Goal: Transaction & Acquisition: Book appointment/travel/reservation

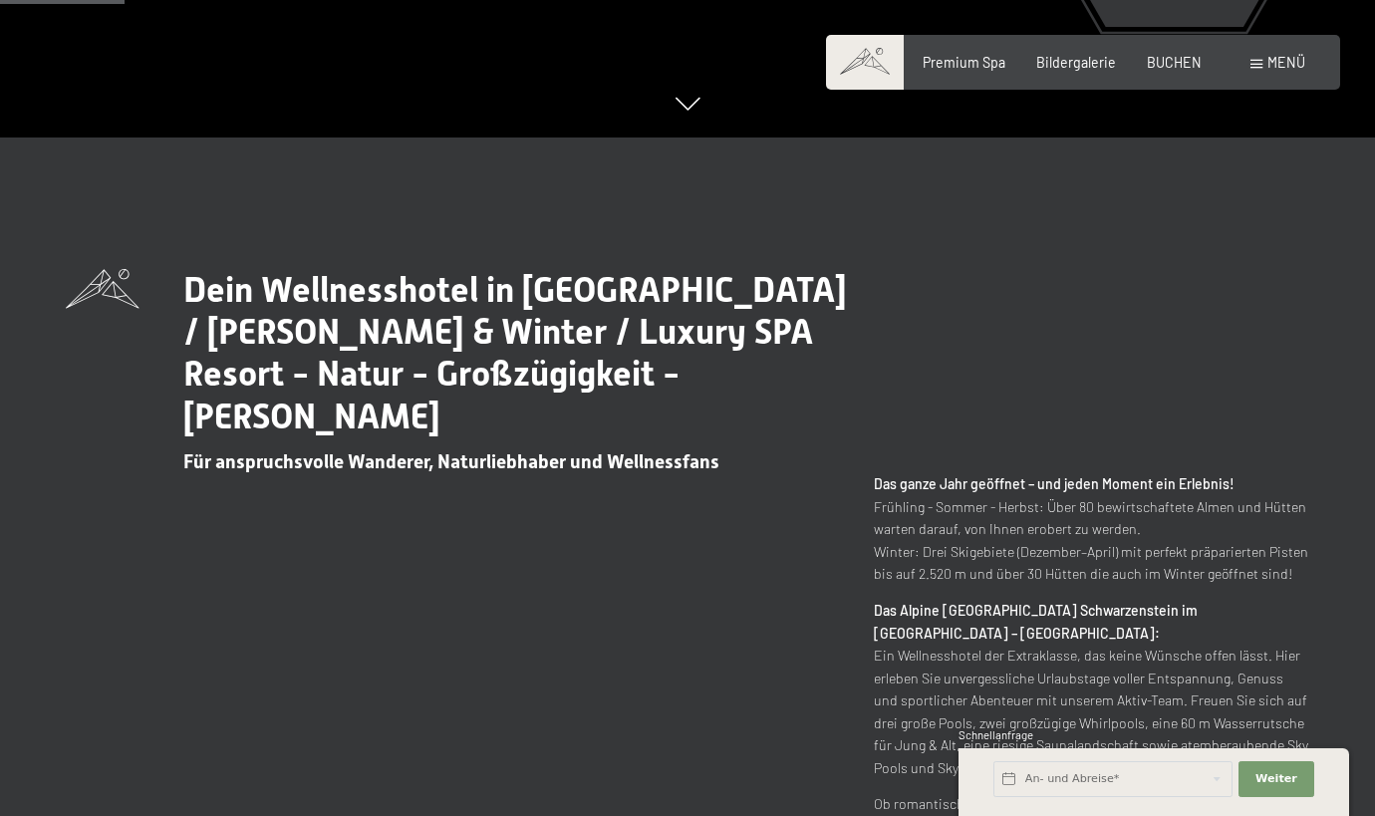
scroll to position [625, 0]
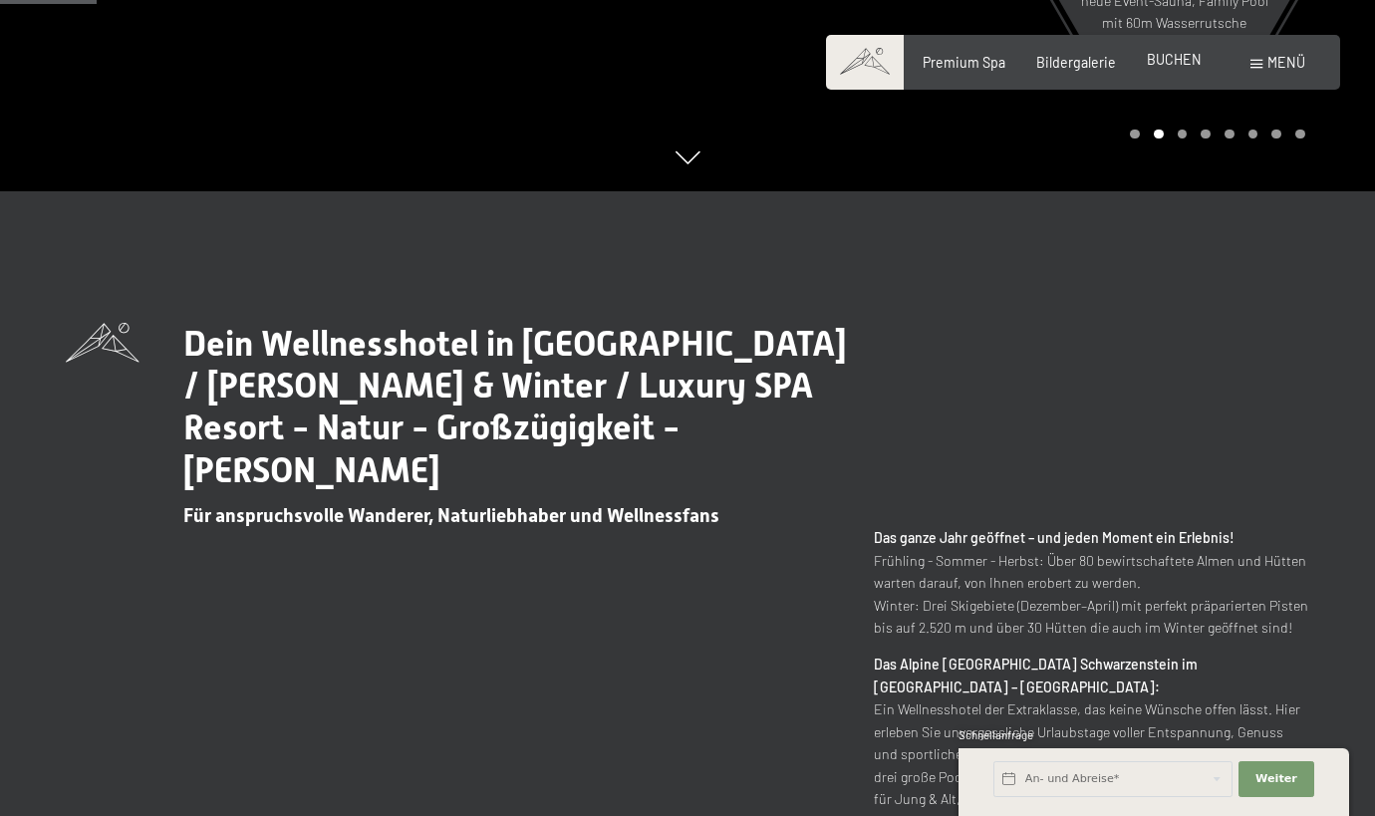
click at [1169, 59] on span "BUCHEN" at bounding box center [1174, 59] width 55 height 17
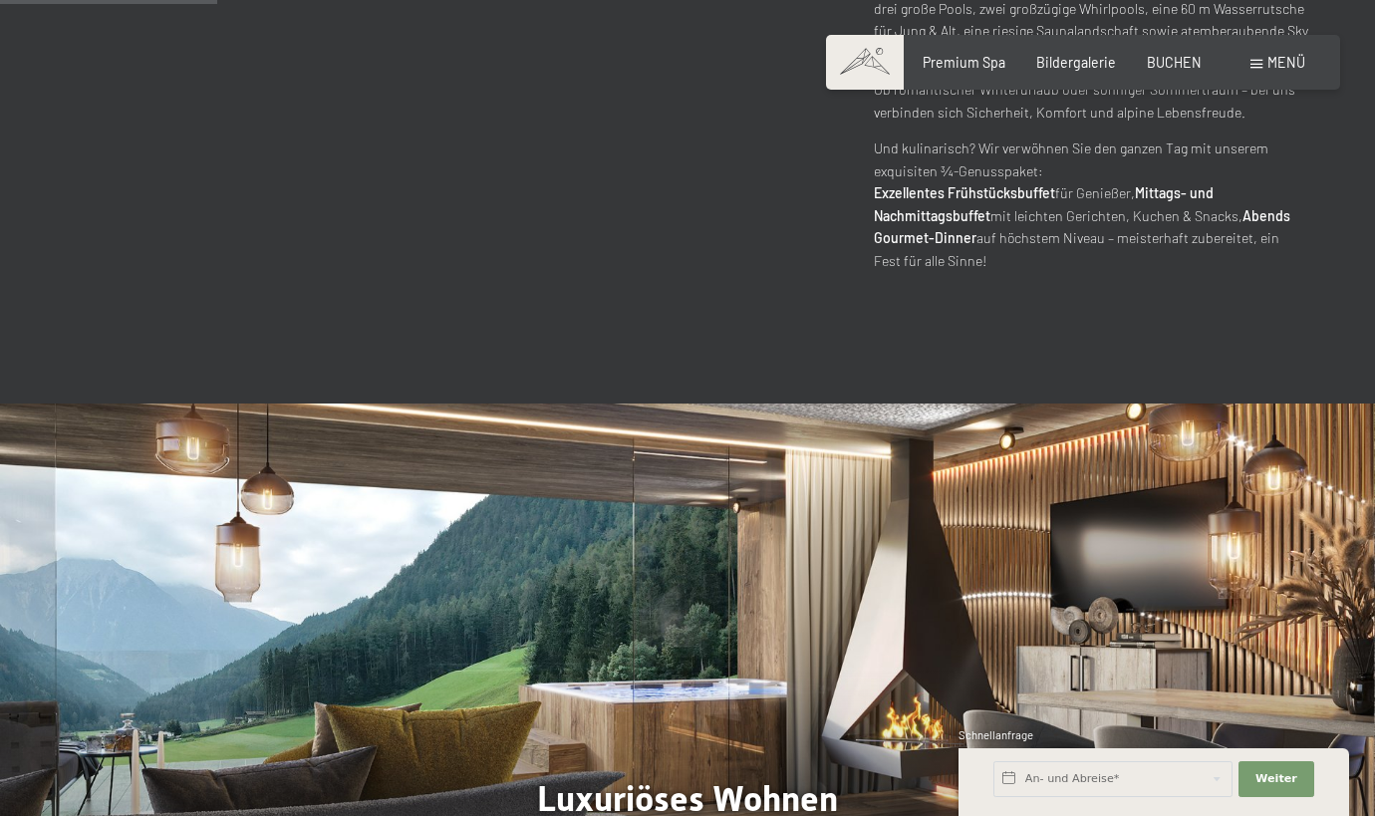
scroll to position [1399, 0]
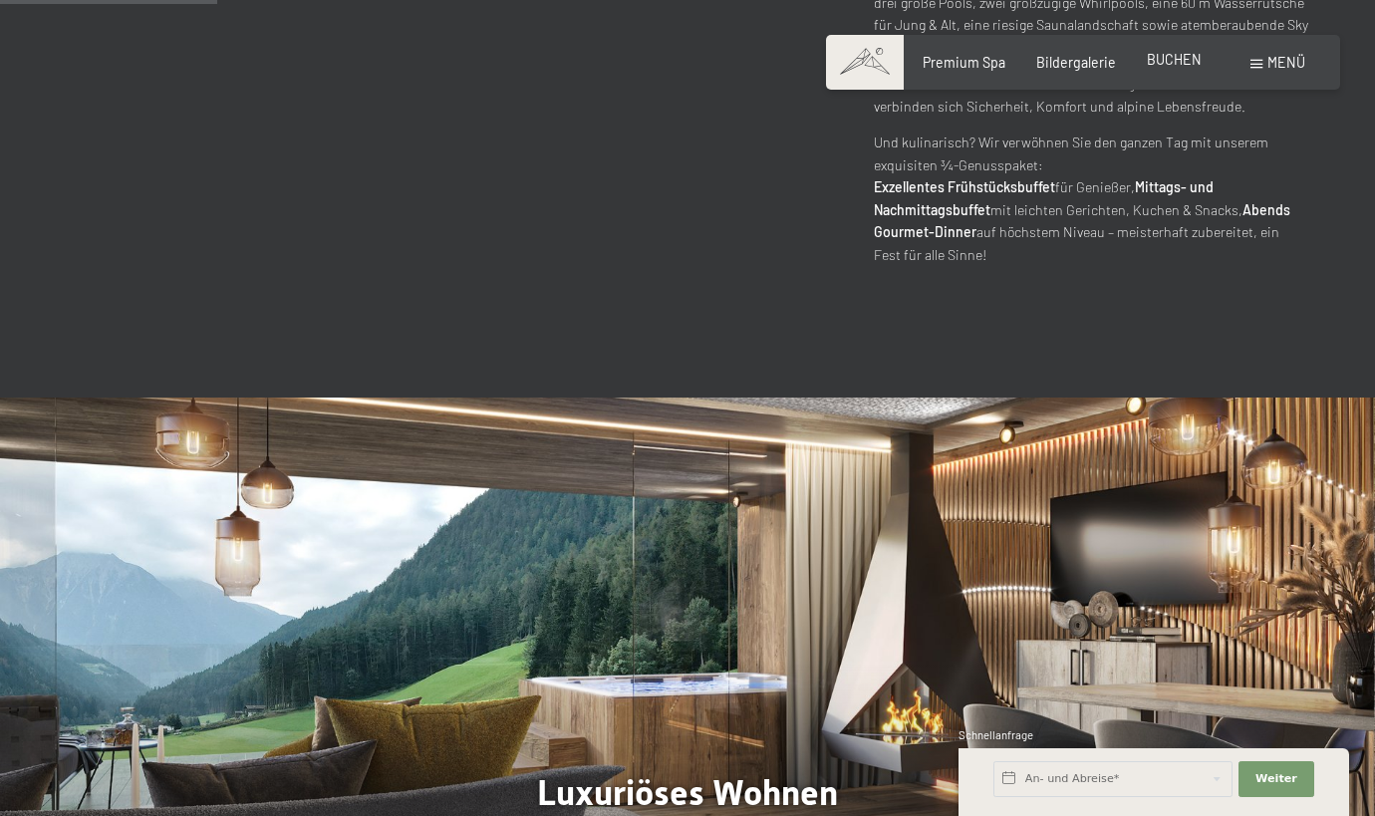
click at [1173, 61] on span "BUCHEN" at bounding box center [1174, 59] width 55 height 17
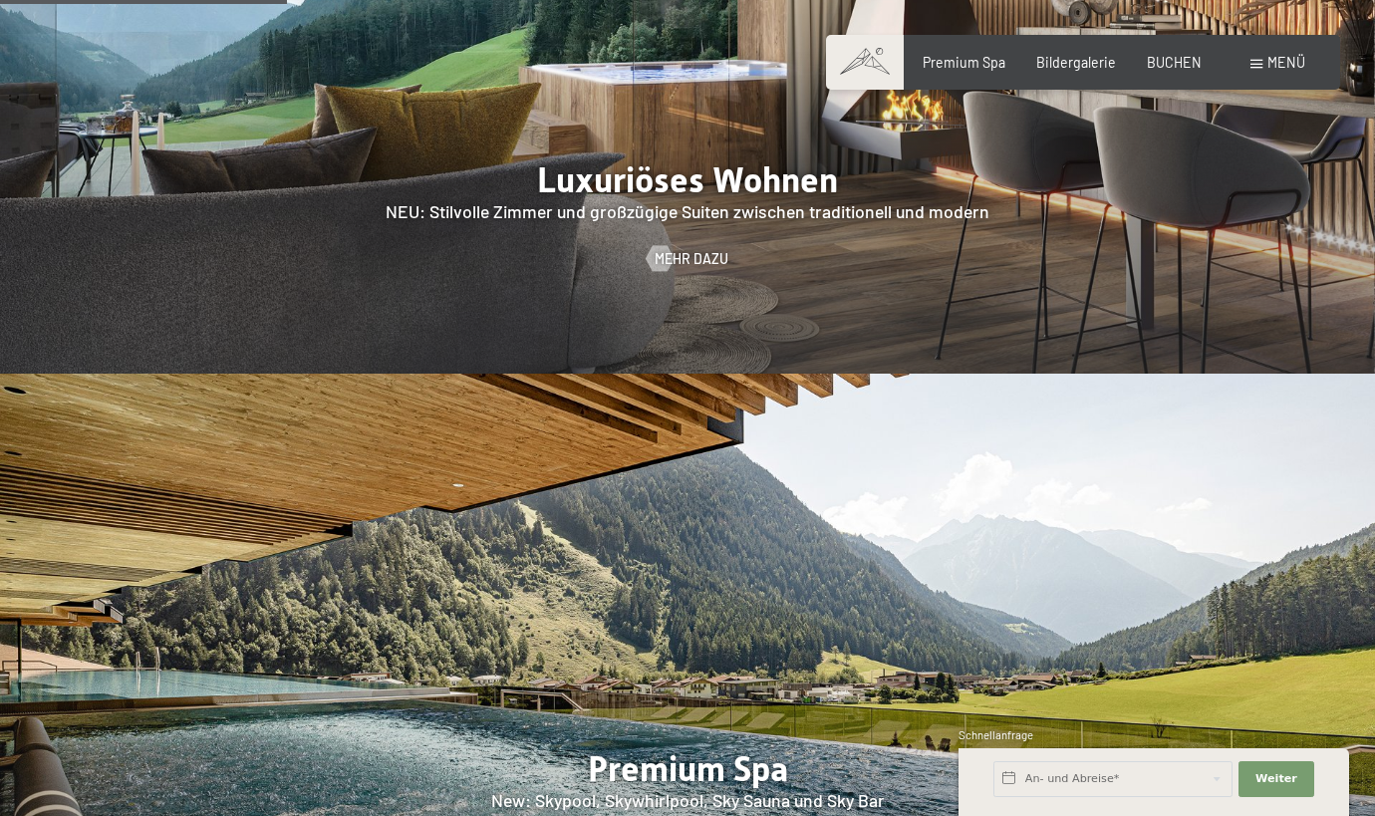
scroll to position [2013, 0]
click at [1177, 62] on span "BUCHEN" at bounding box center [1174, 59] width 55 height 17
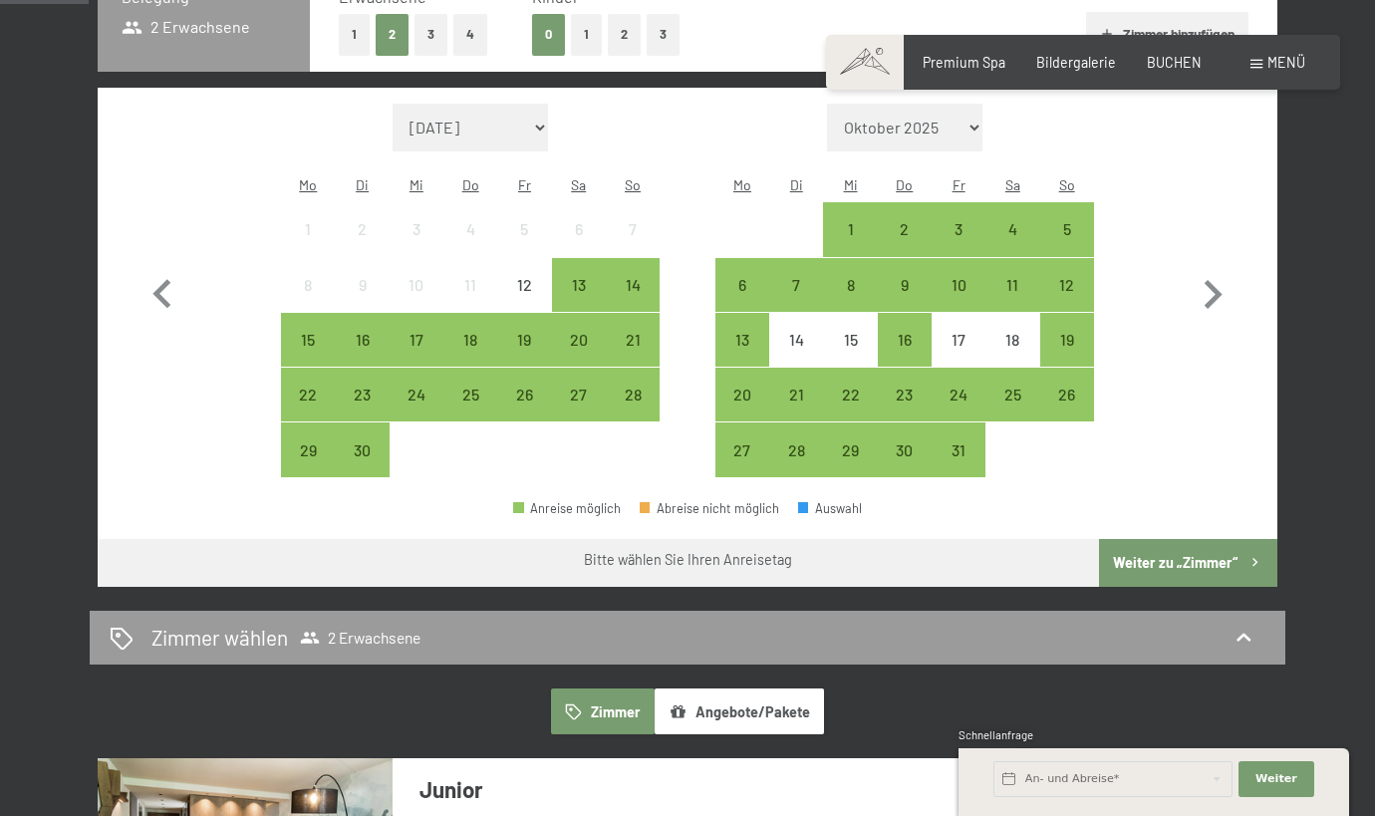
scroll to position [376, 0]
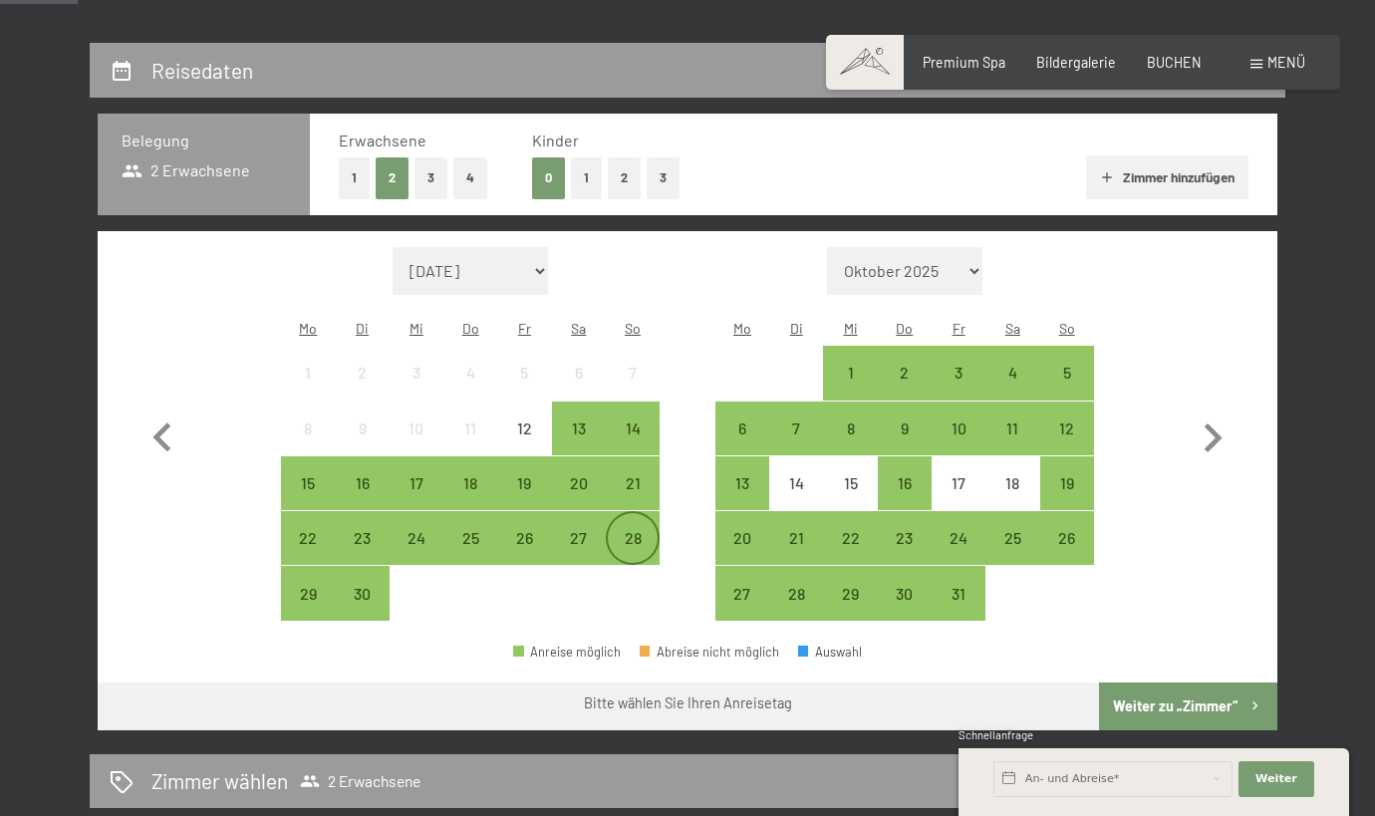
click at [634, 530] on div "28" at bounding box center [633, 555] width 50 height 50
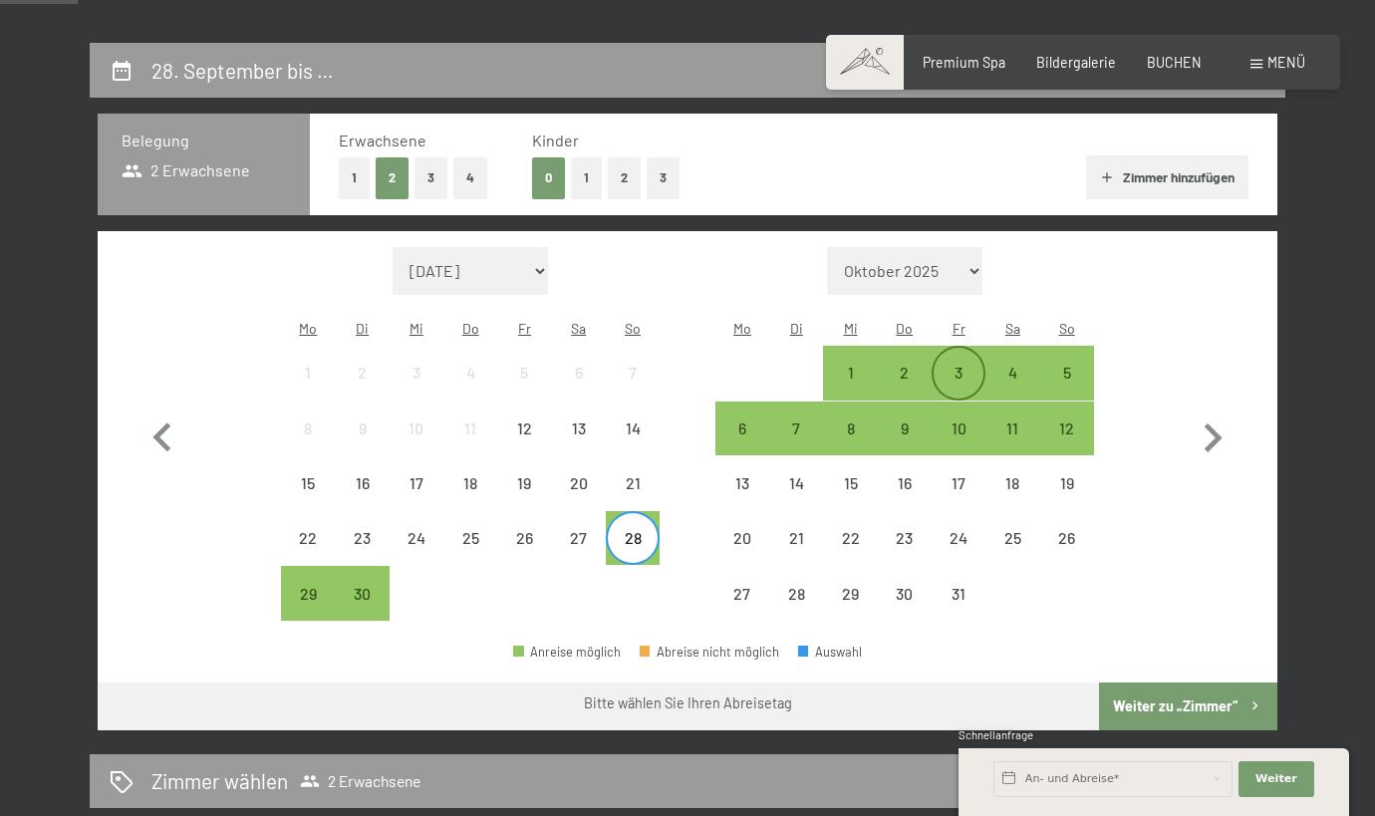
click at [978, 365] on div "3" at bounding box center [959, 390] width 50 height 50
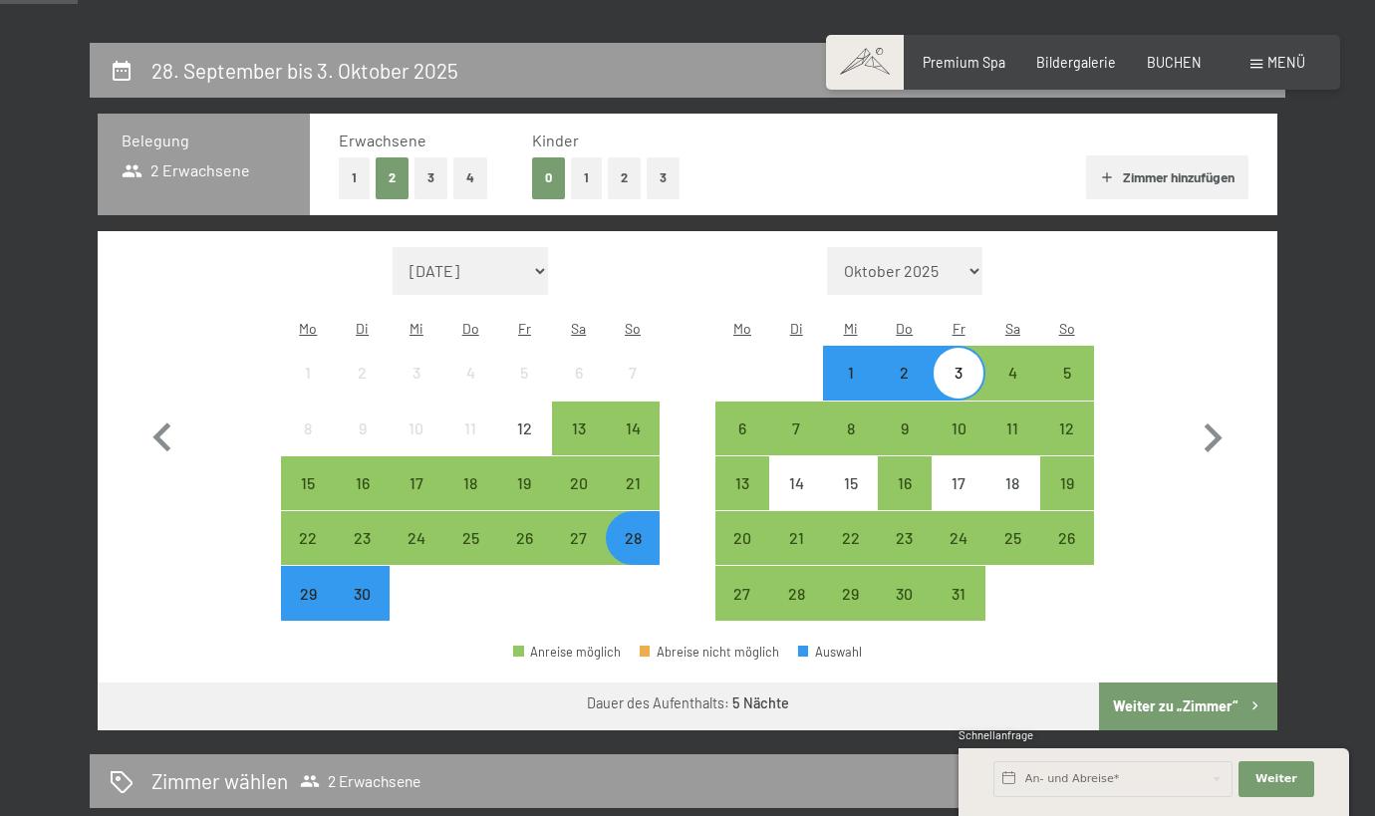
click at [1155, 683] on button "Weiter zu „Zimmer“" at bounding box center [1188, 707] width 178 height 48
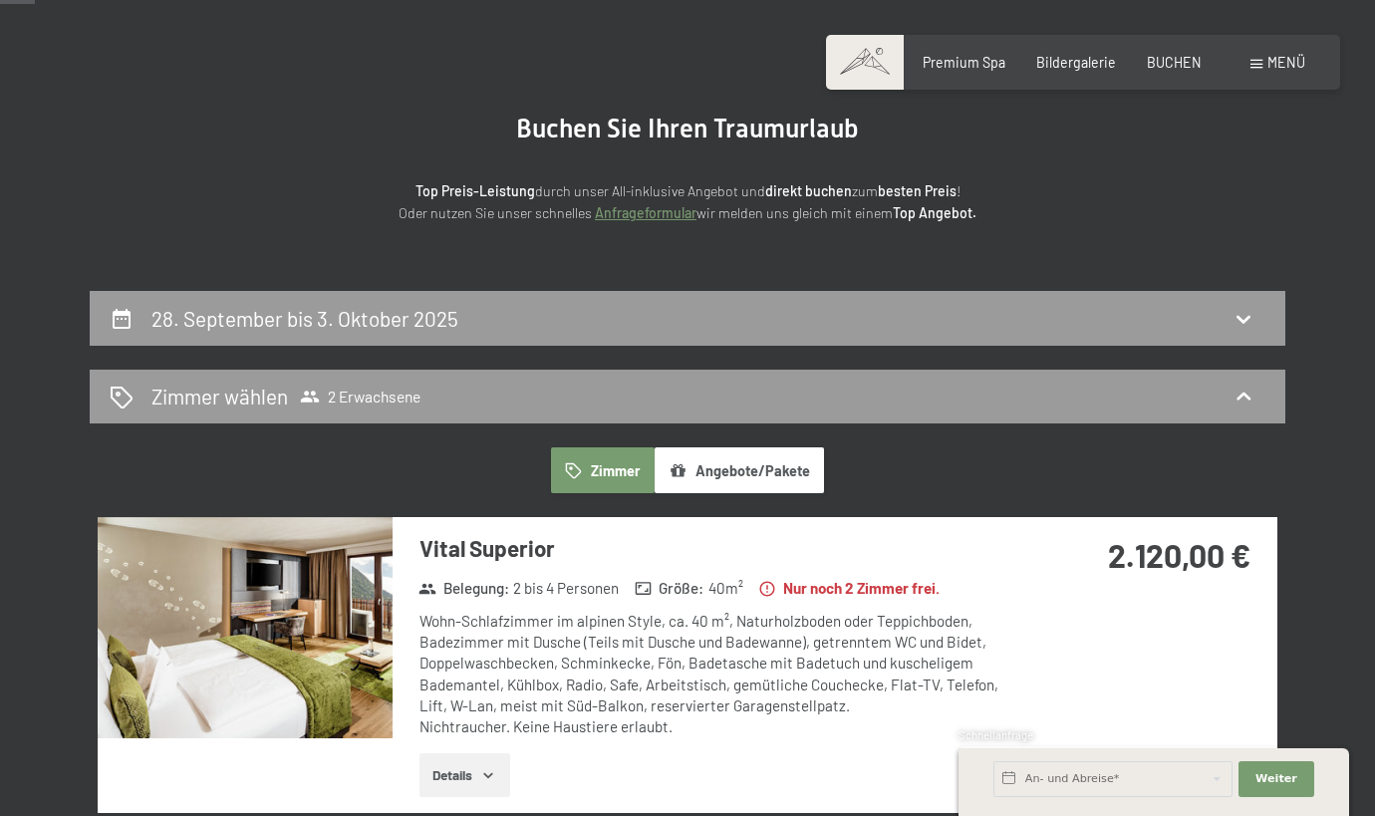
scroll to position [112, 0]
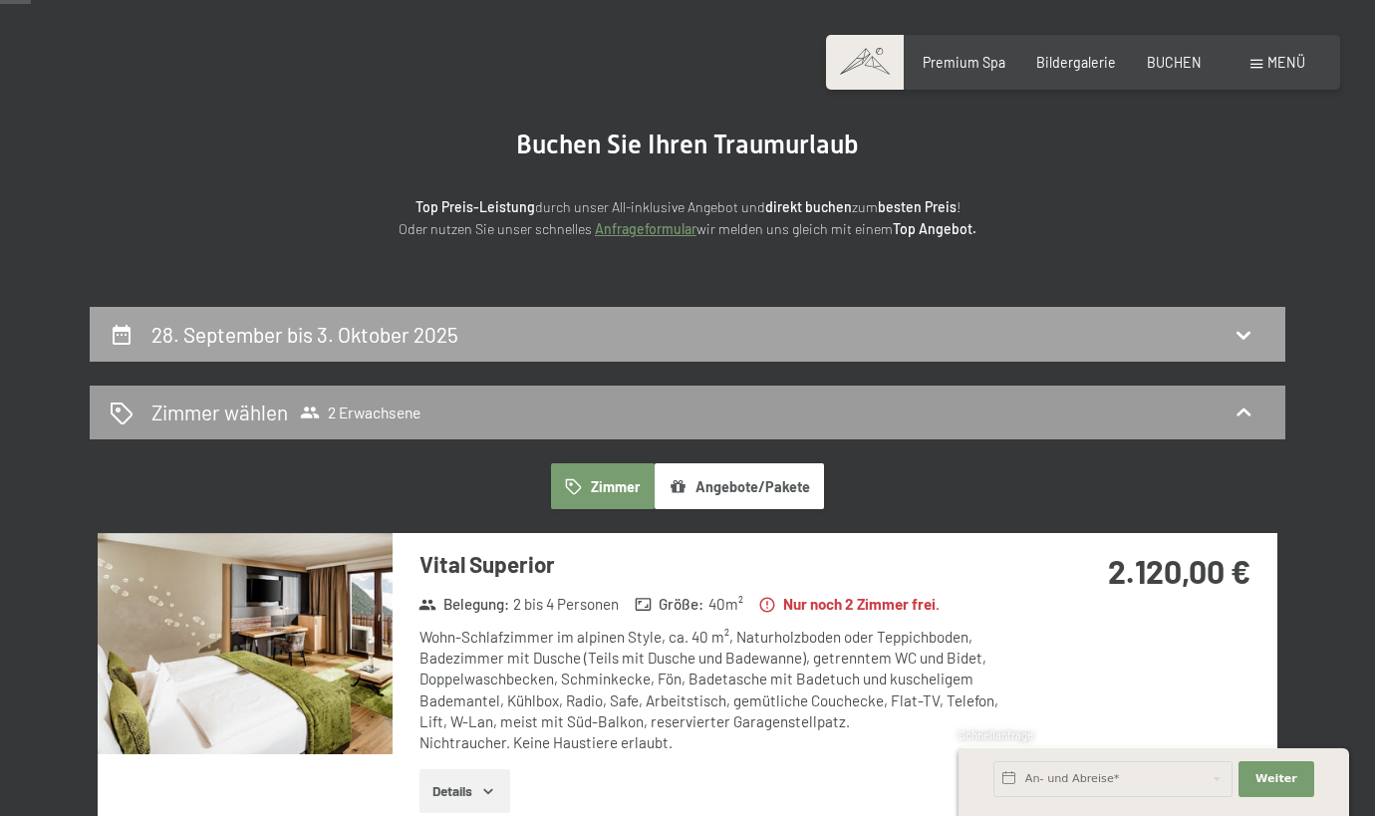
click at [654, 335] on div "28. September bis 3. Oktober 2025" at bounding box center [688, 334] width 1156 height 29
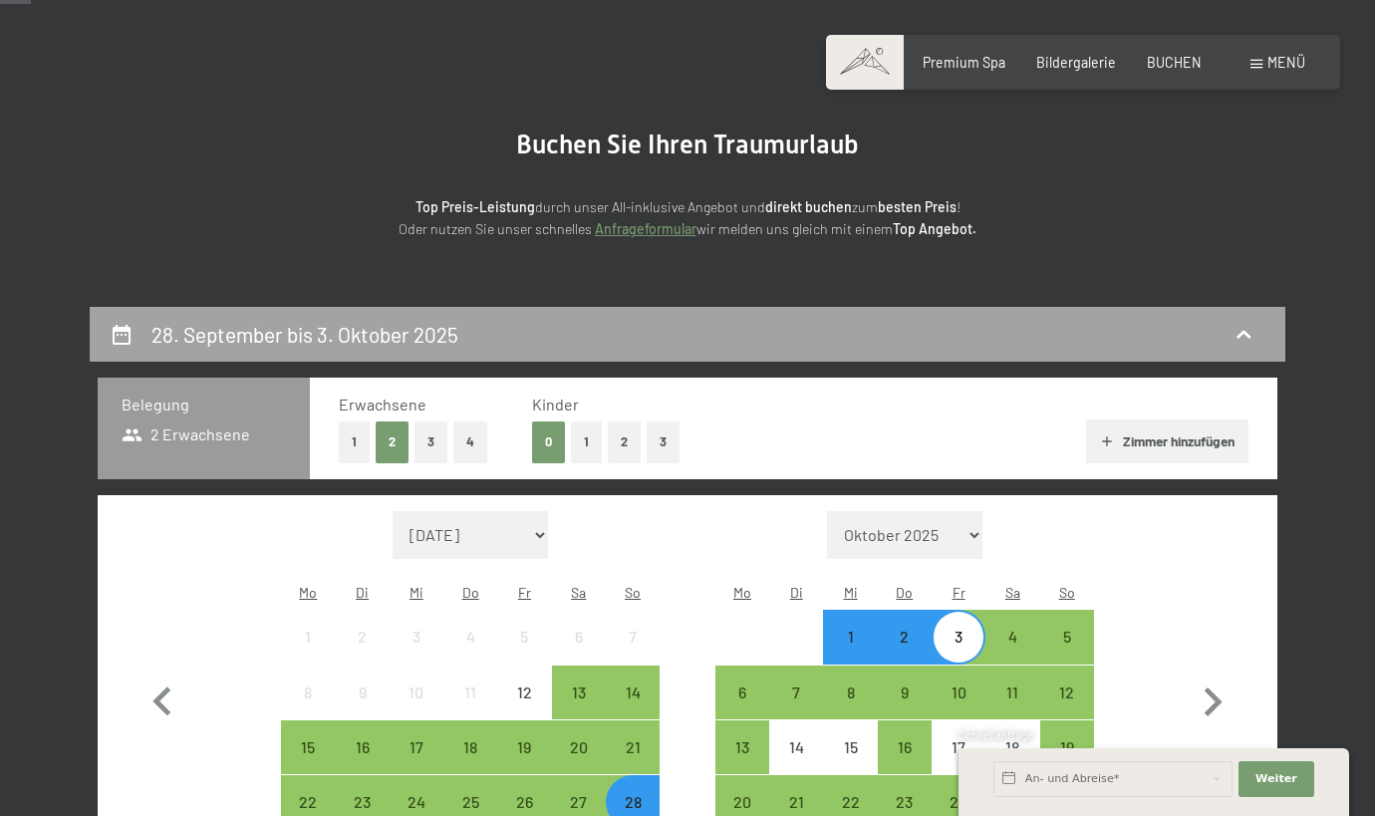
scroll to position [417, 0]
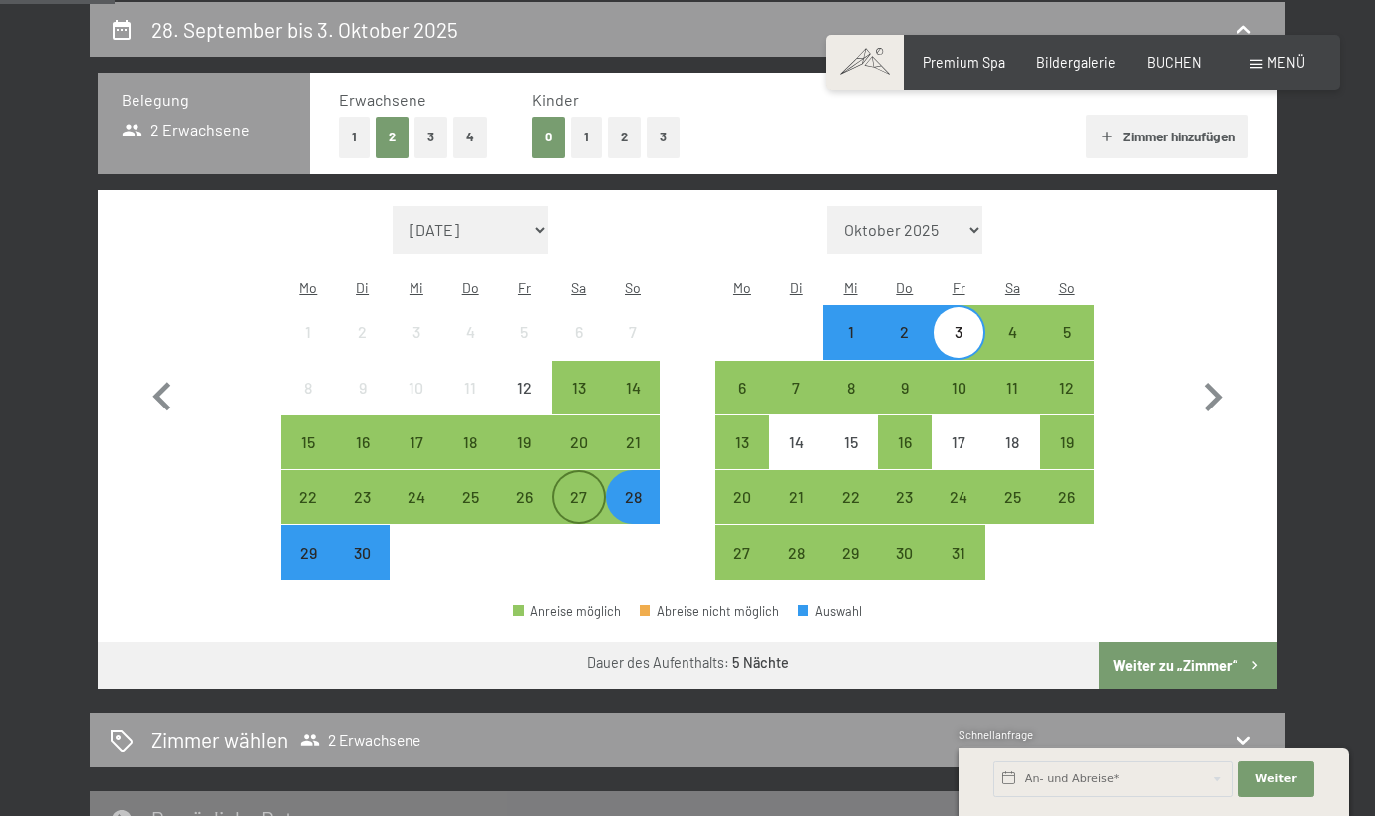
click at [594, 490] on div "27" at bounding box center [579, 514] width 50 height 50
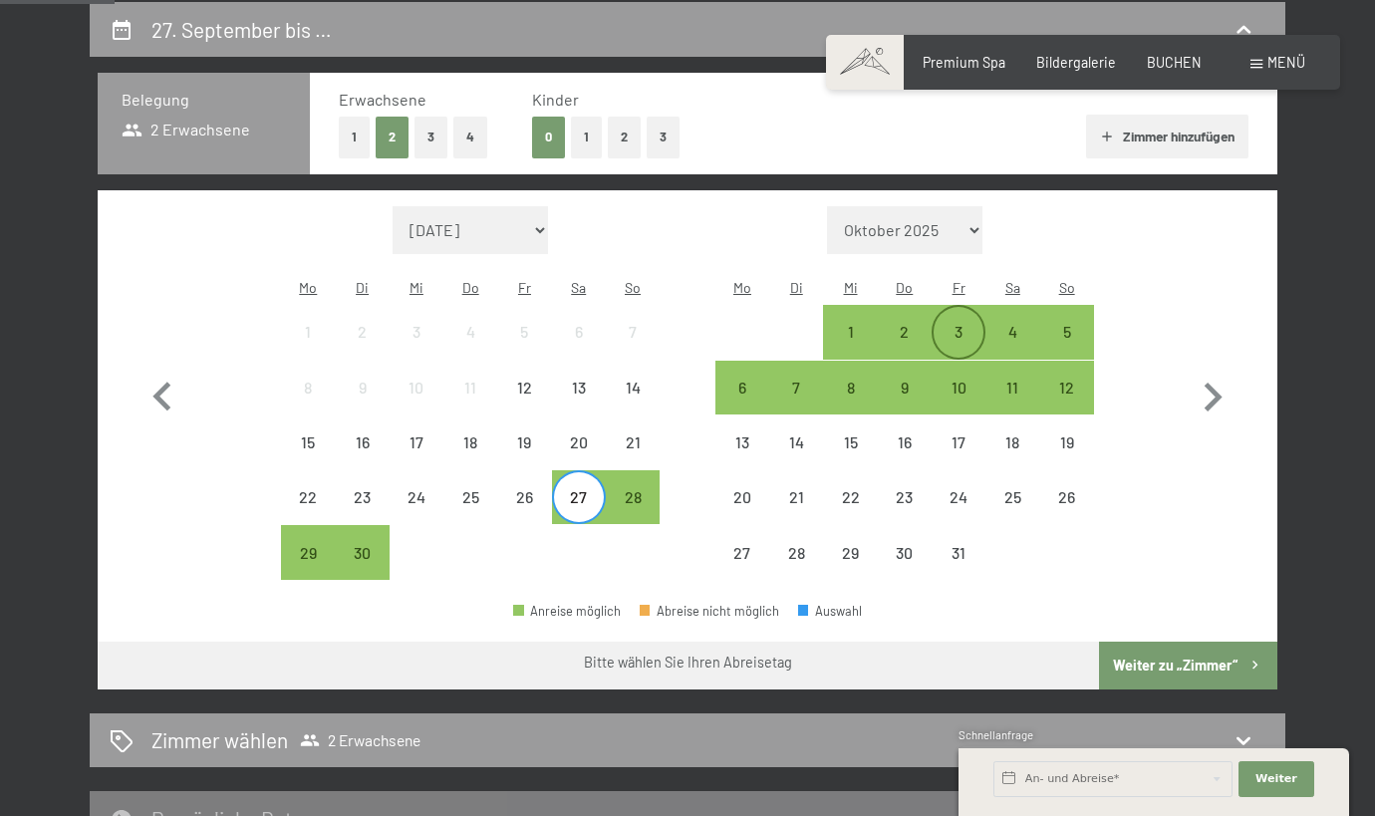
click at [965, 324] on div "3" at bounding box center [959, 349] width 50 height 50
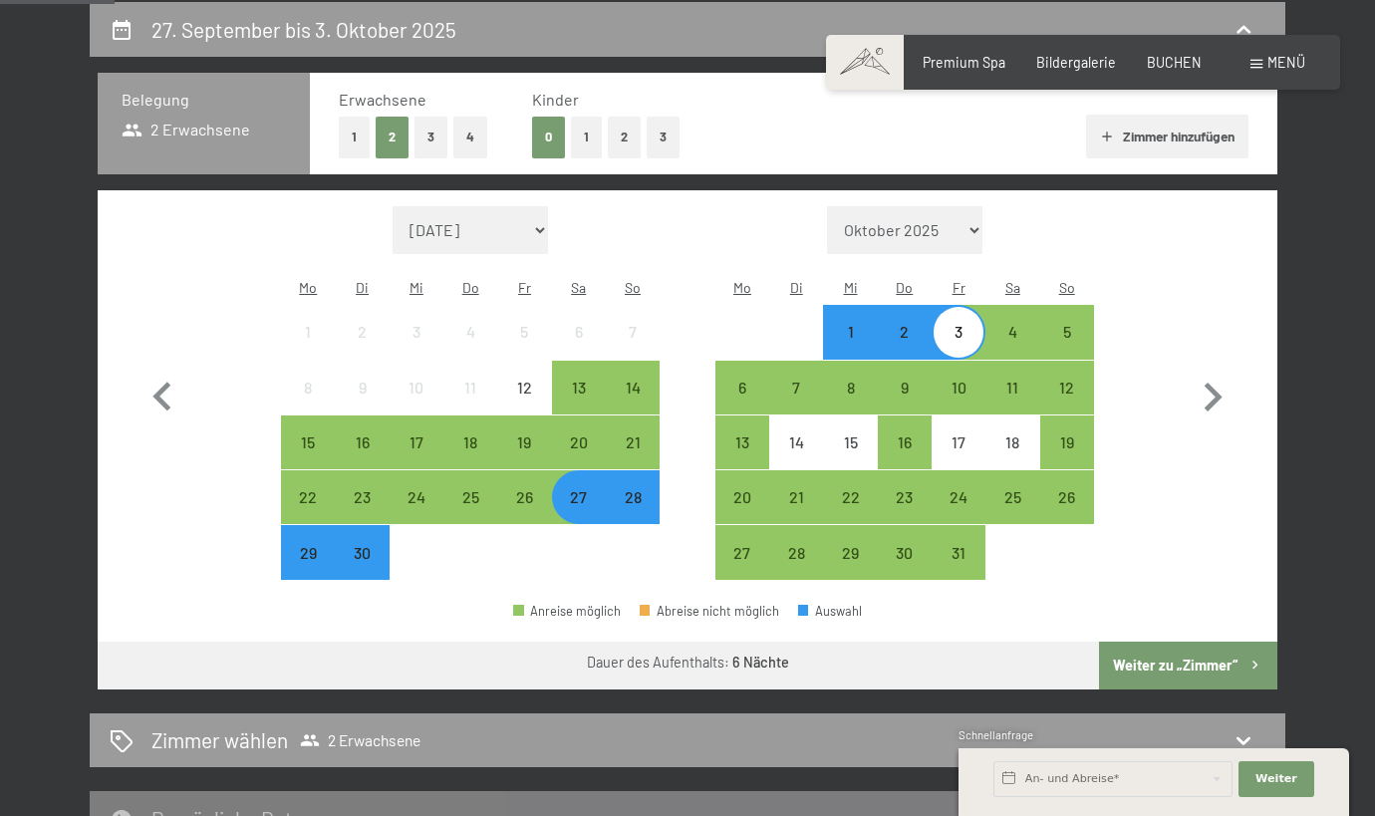
click at [1185, 642] on button "Weiter zu „Zimmer“" at bounding box center [1188, 666] width 178 height 48
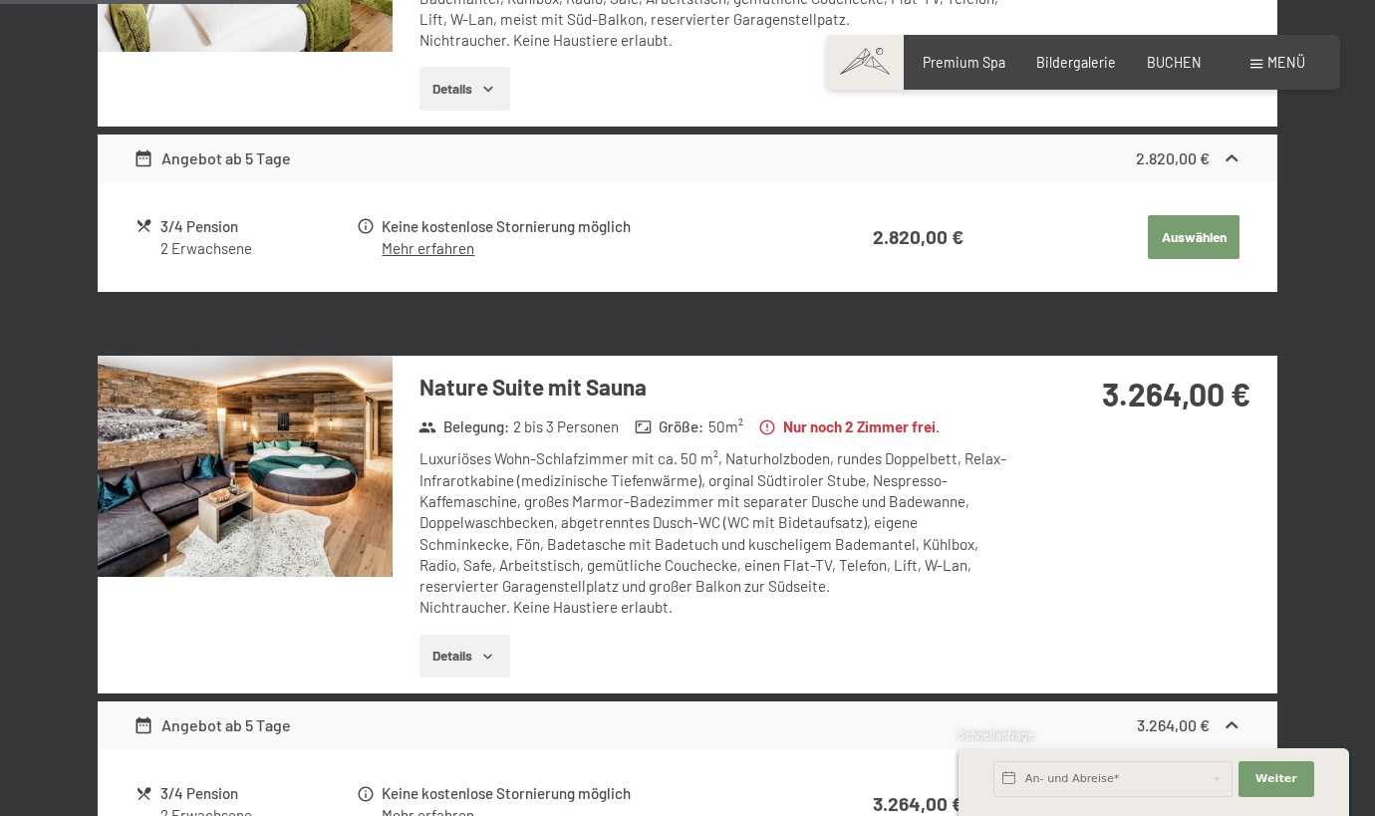
scroll to position [813, 0]
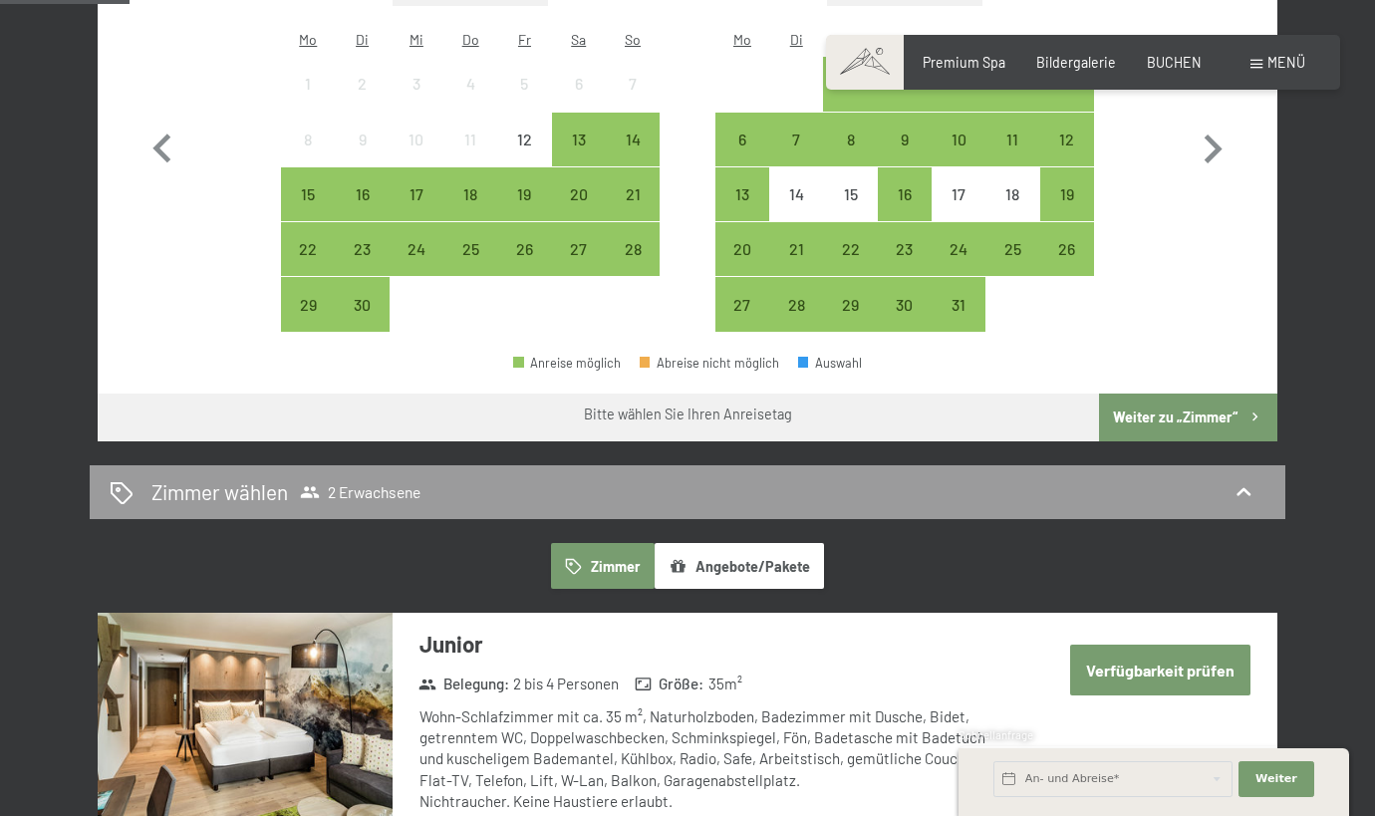
scroll to position [574, 0]
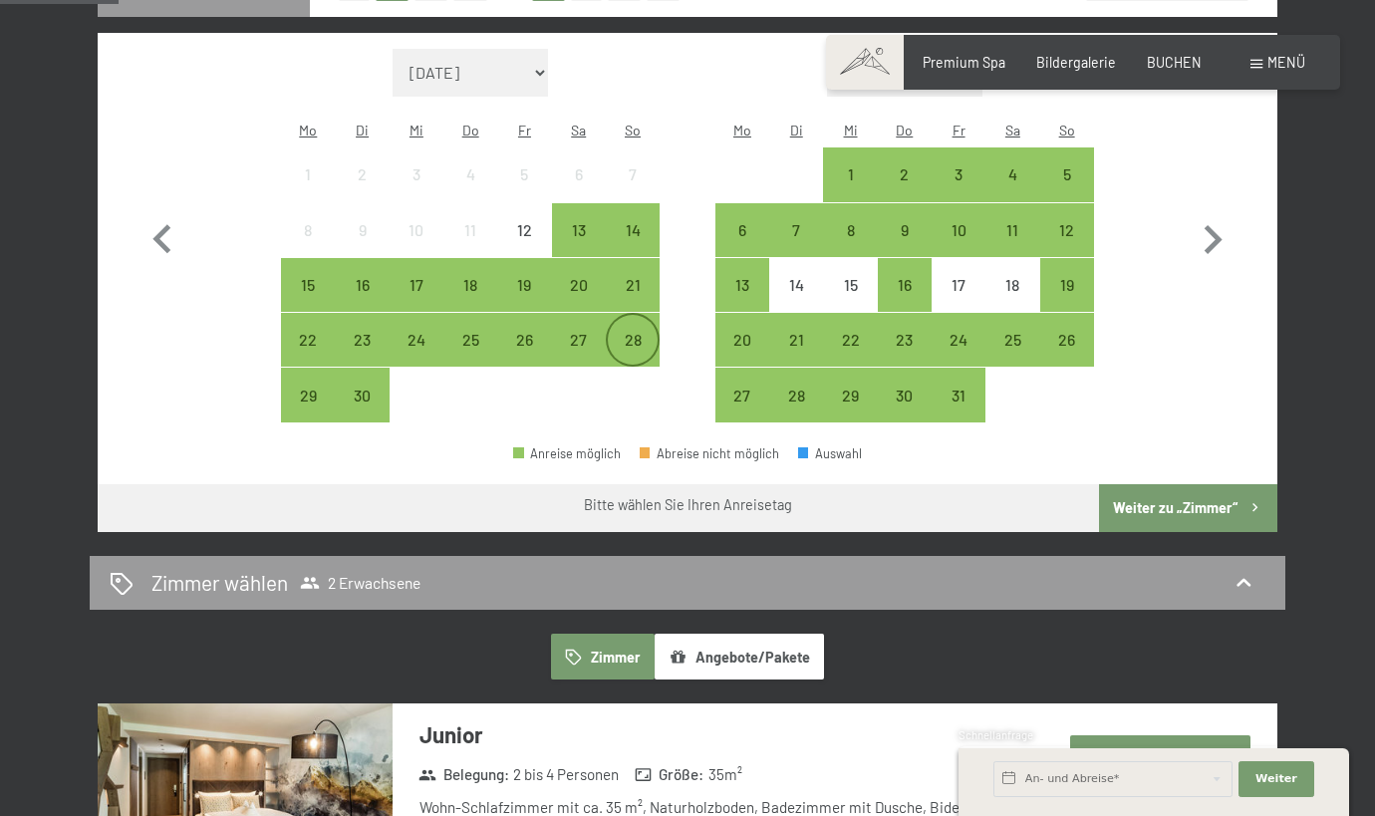
click at [636, 332] on div "28" at bounding box center [633, 357] width 50 height 50
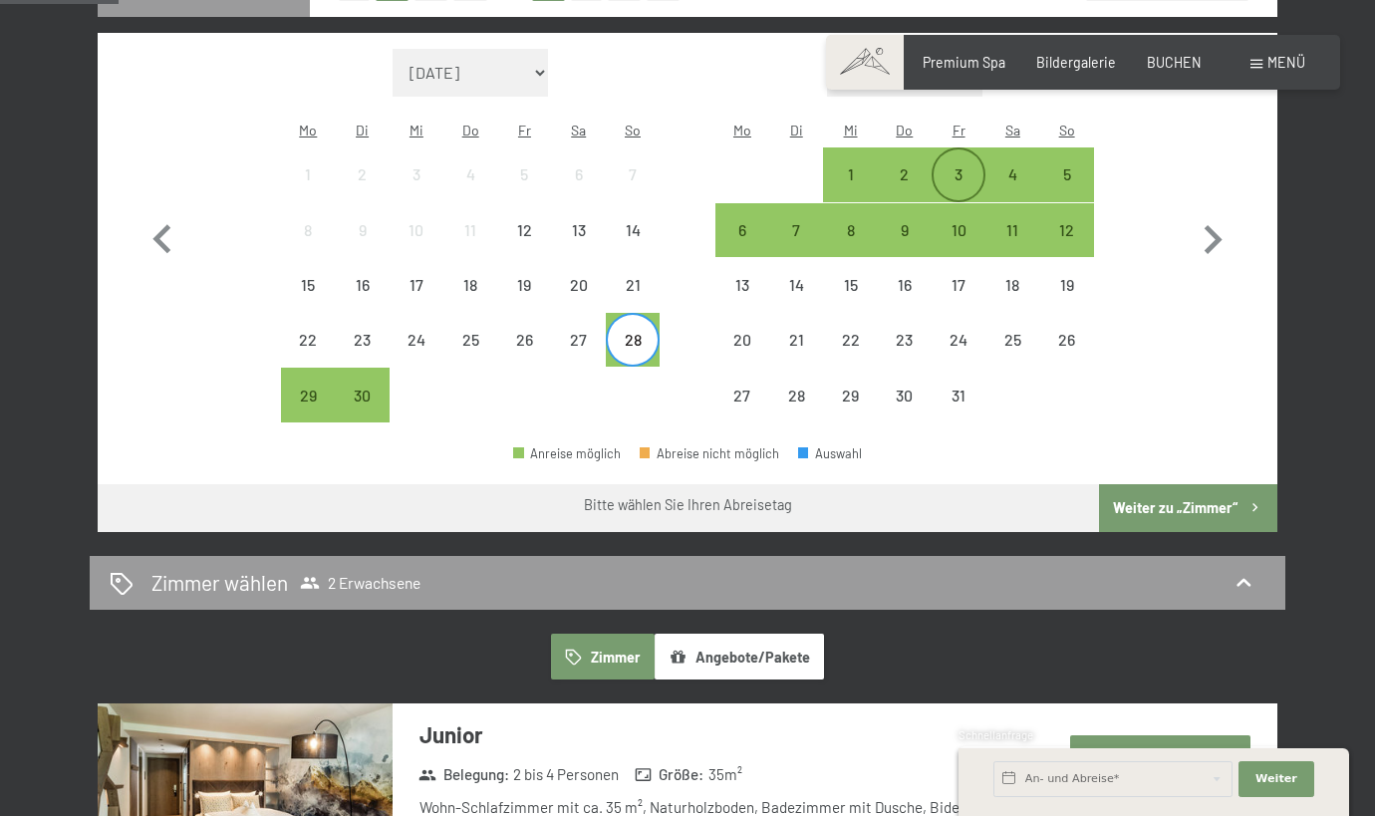
click at [967, 166] on div "3" at bounding box center [959, 191] width 50 height 50
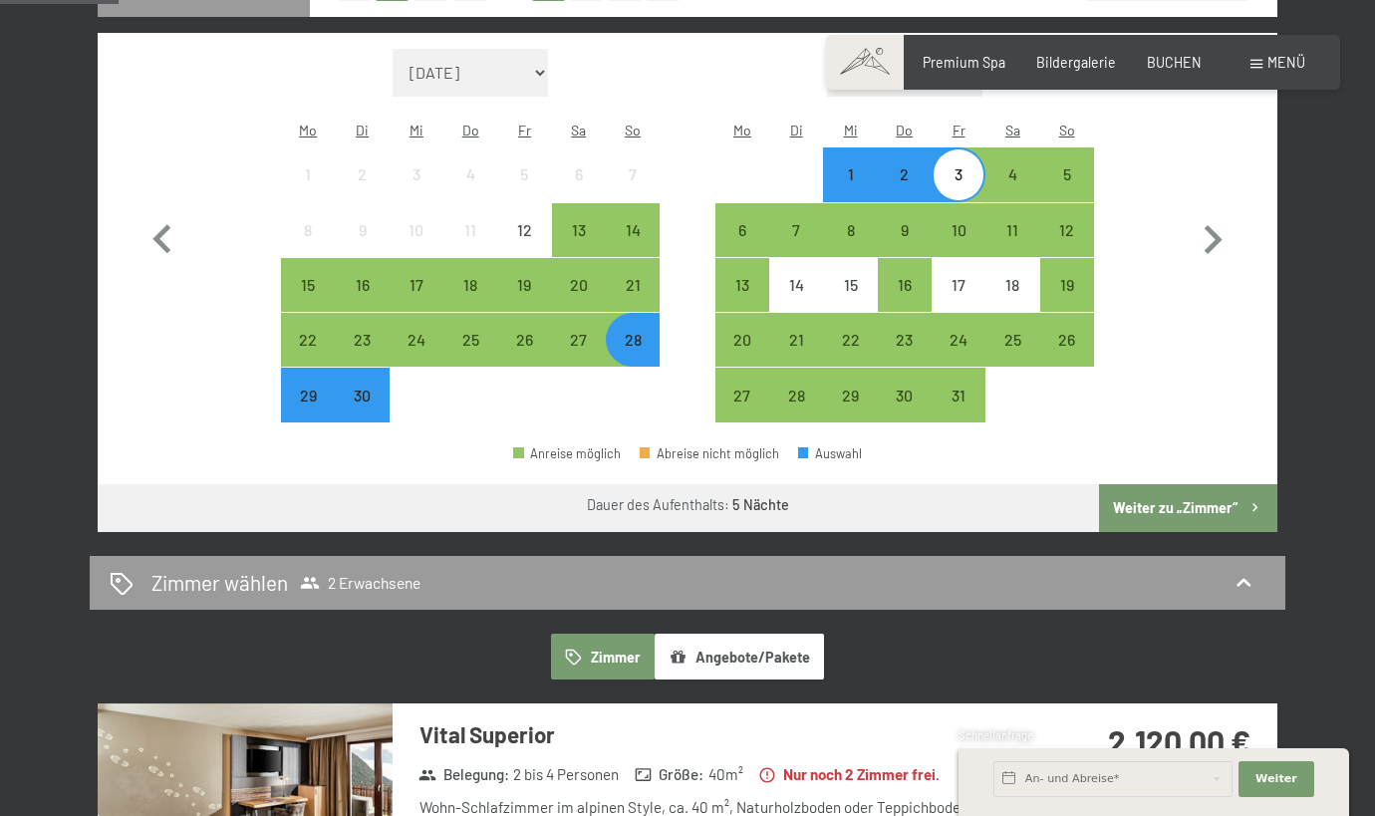
click at [1150, 484] on button "Weiter zu „Zimmer“" at bounding box center [1188, 508] width 178 height 48
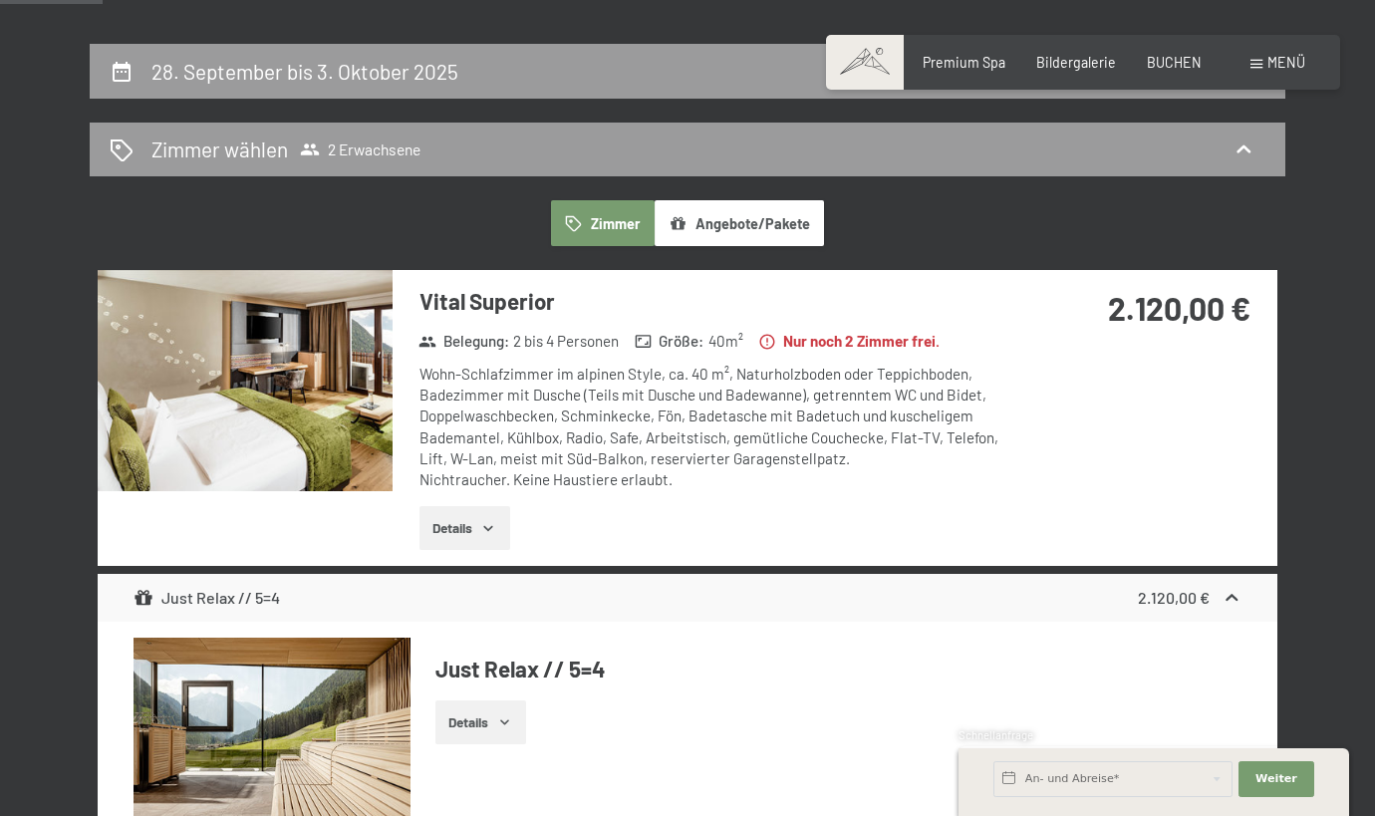
scroll to position [357, 0]
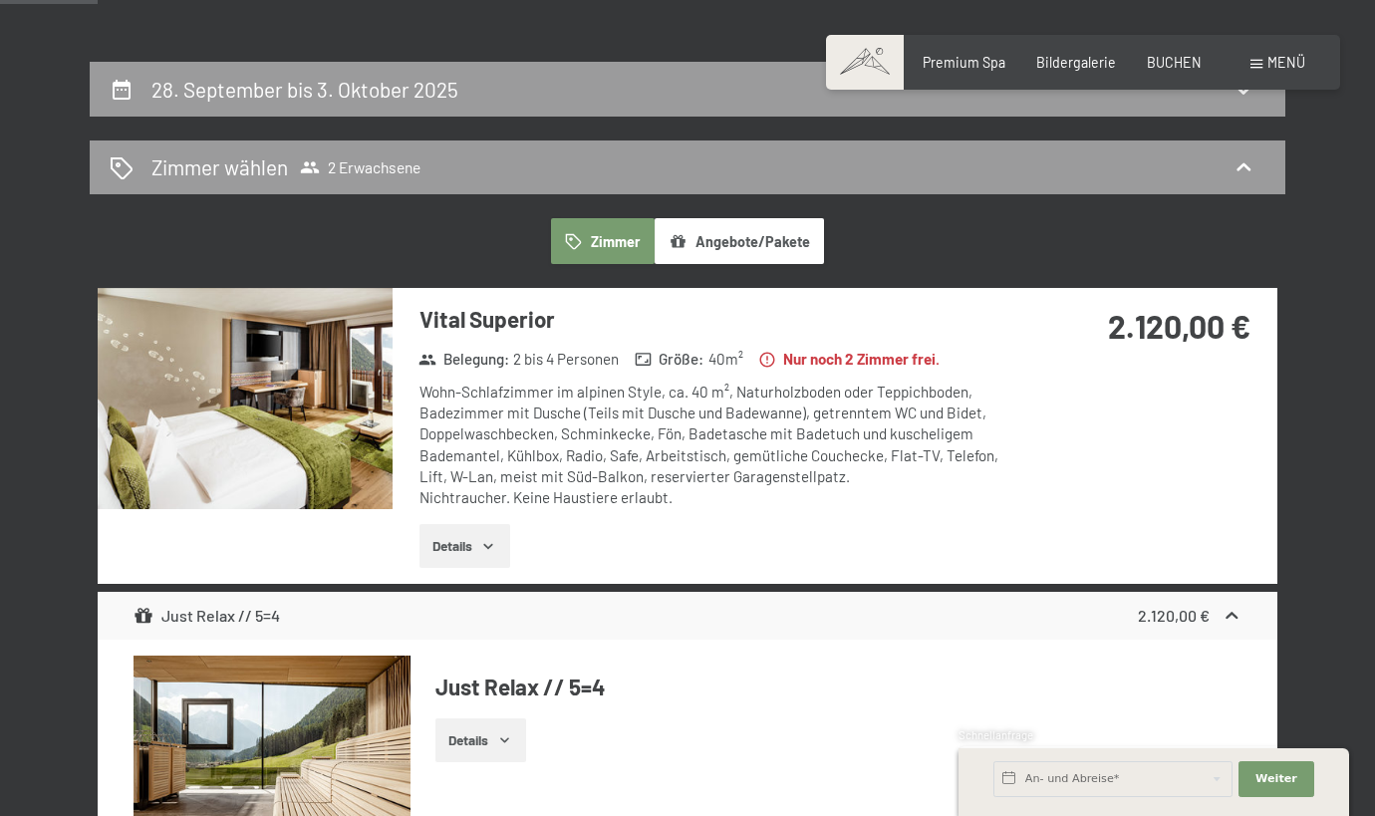
click at [486, 540] on icon "button" at bounding box center [488, 546] width 16 height 16
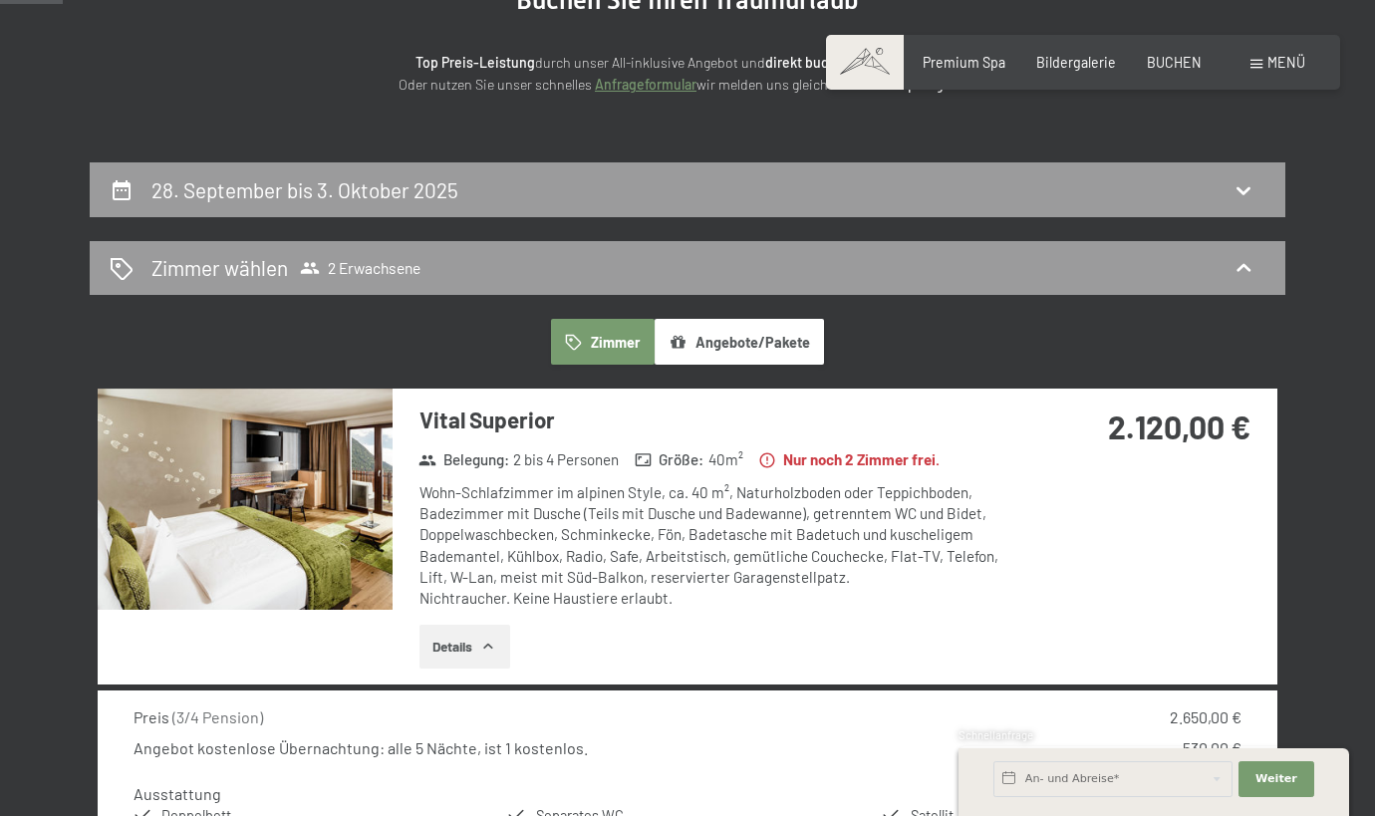
scroll to position [300, 0]
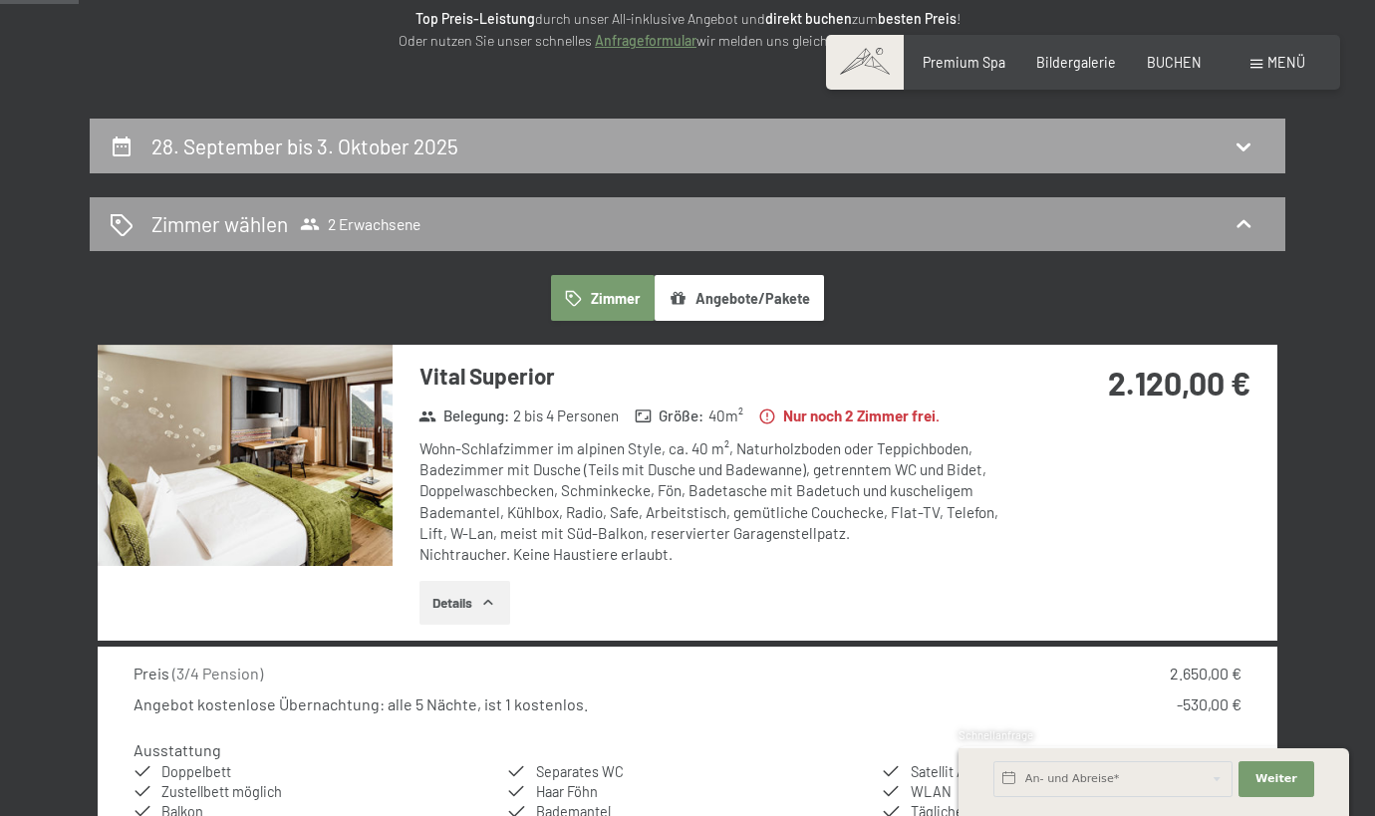
click at [639, 161] on div "28. September bis 3. Oktober 2025" at bounding box center [688, 146] width 1196 height 55
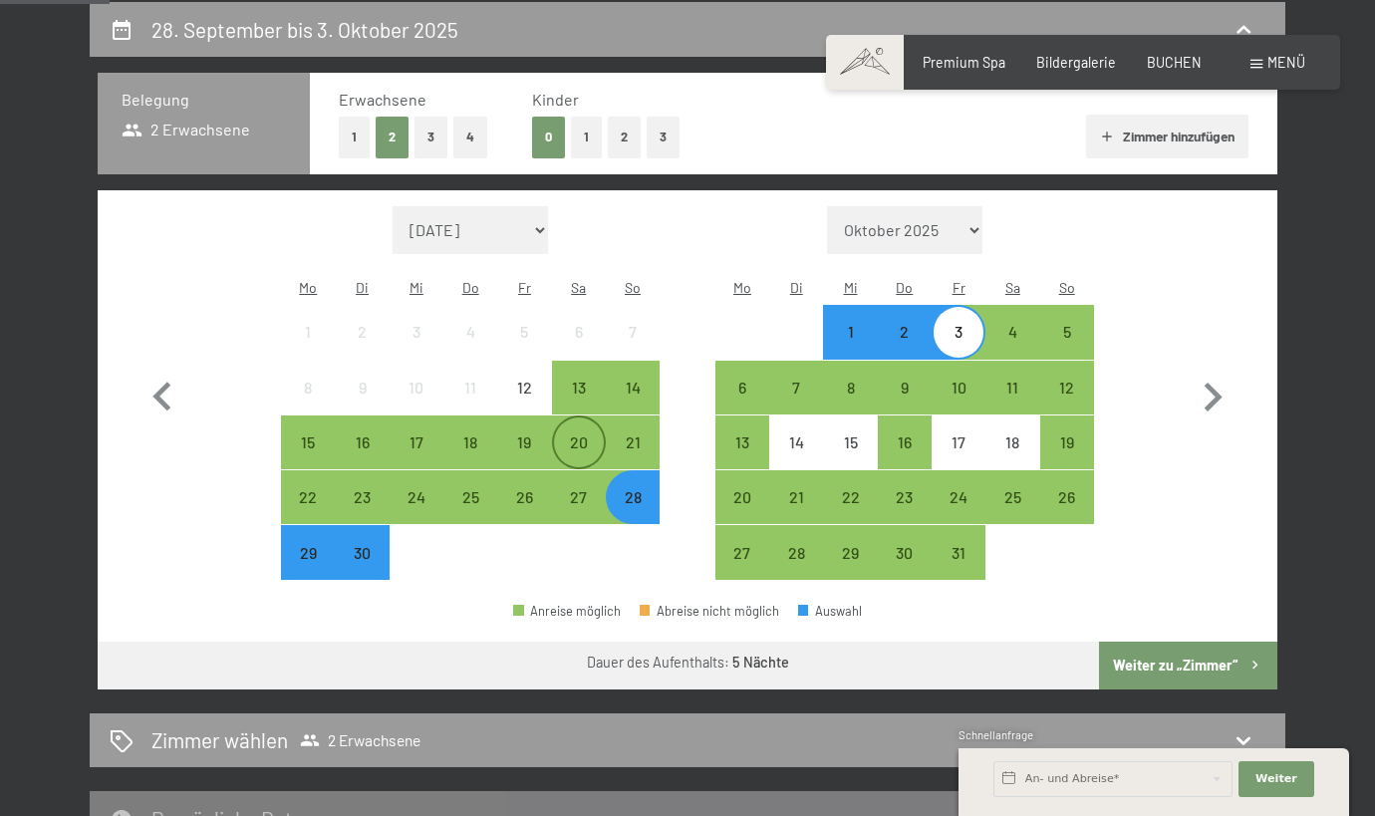
click at [580, 434] on div "20" at bounding box center [579, 459] width 50 height 50
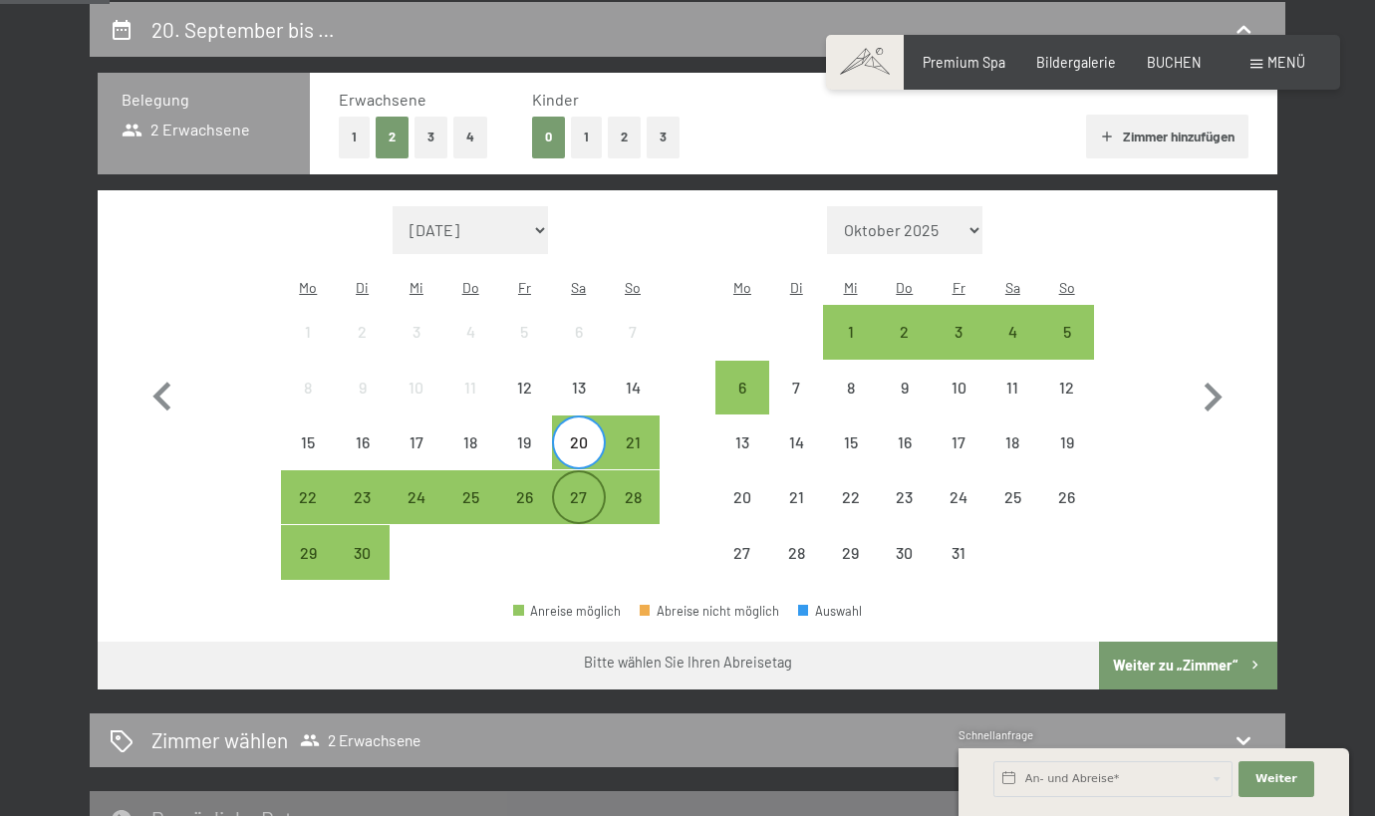
click at [578, 489] on div "27" at bounding box center [579, 514] width 50 height 50
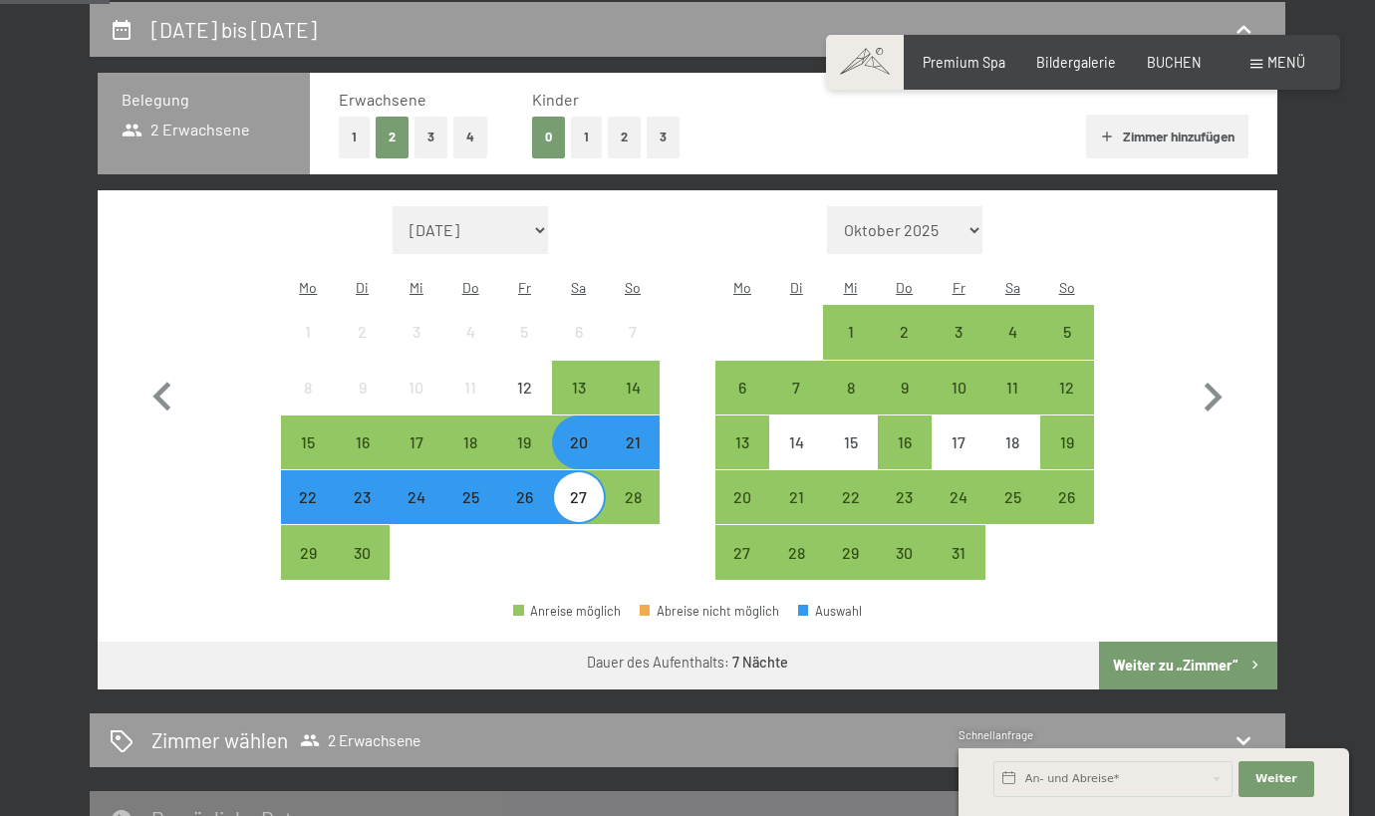
click at [1152, 642] on button "Weiter zu „Zimmer“" at bounding box center [1188, 666] width 178 height 48
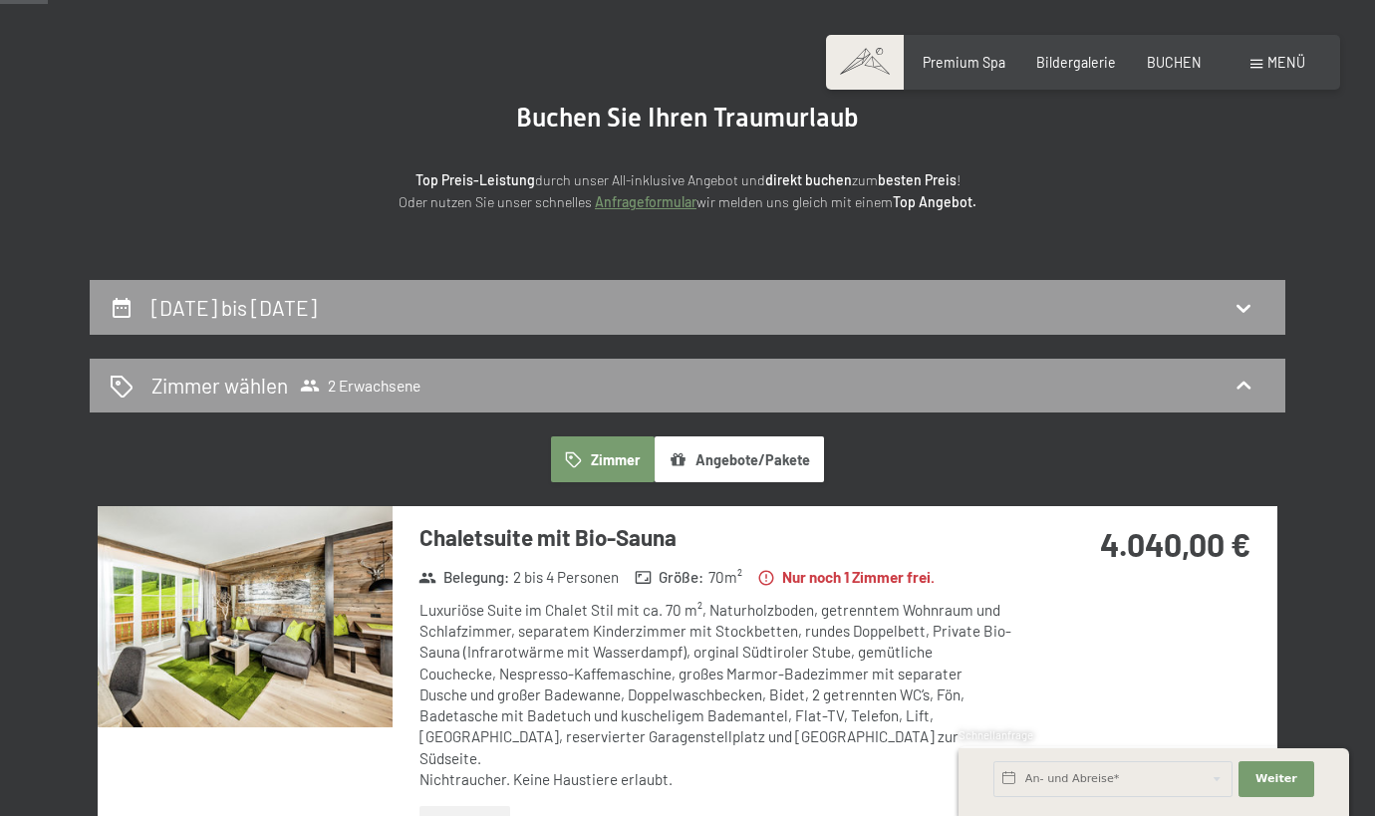
scroll to position [79, 0]
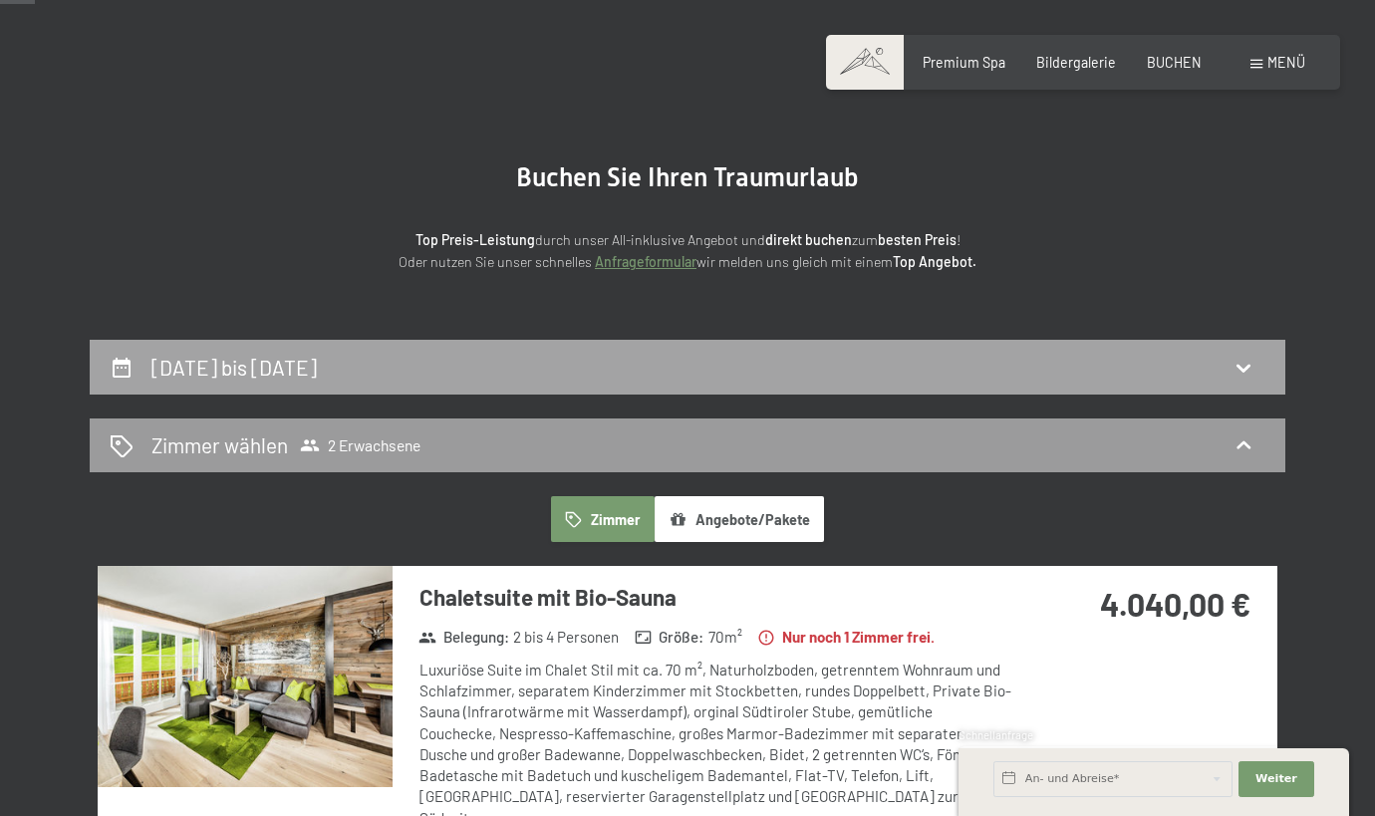
click at [565, 377] on div "20. September bis 27. September 2025" at bounding box center [688, 367] width 1156 height 29
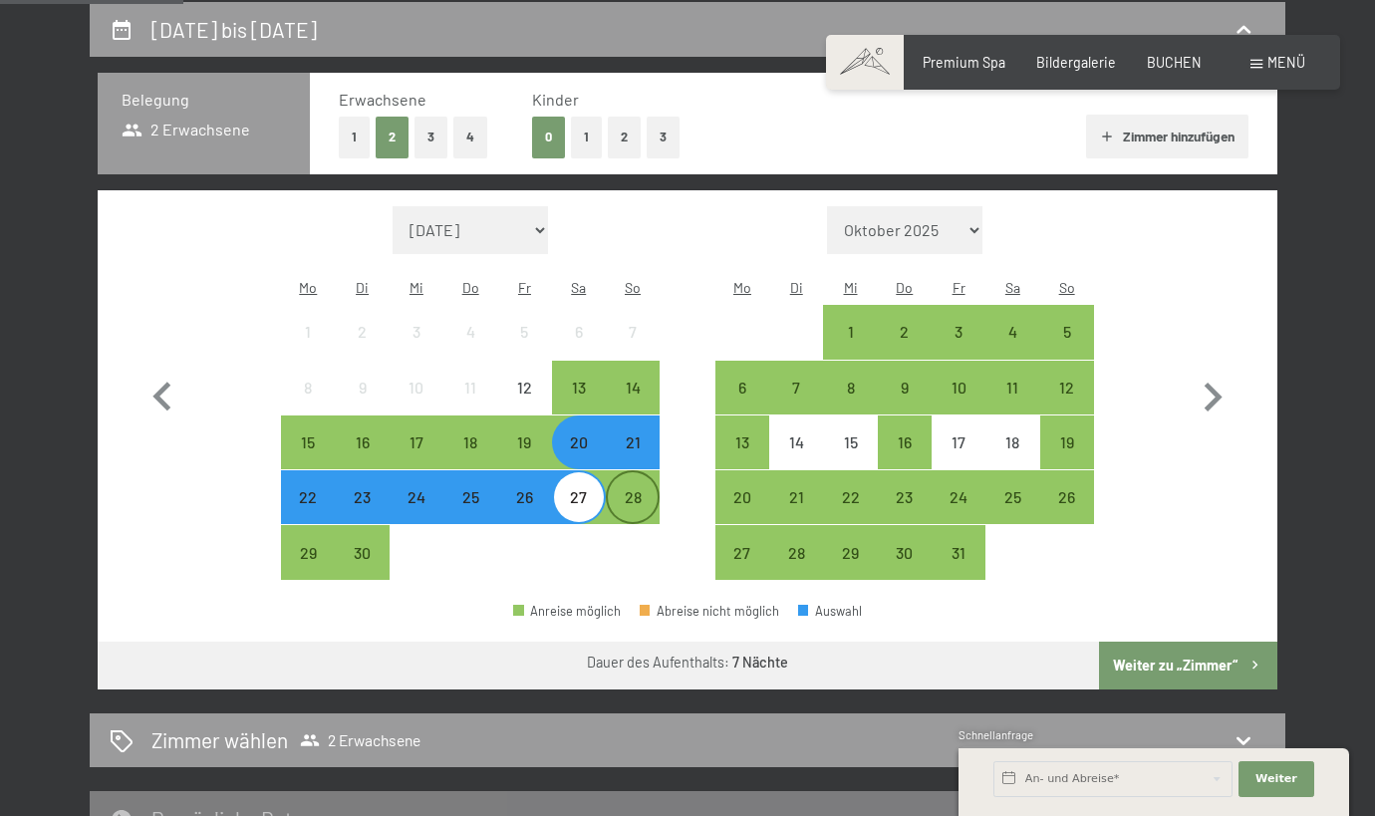
click at [635, 489] on div "28" at bounding box center [633, 514] width 50 height 50
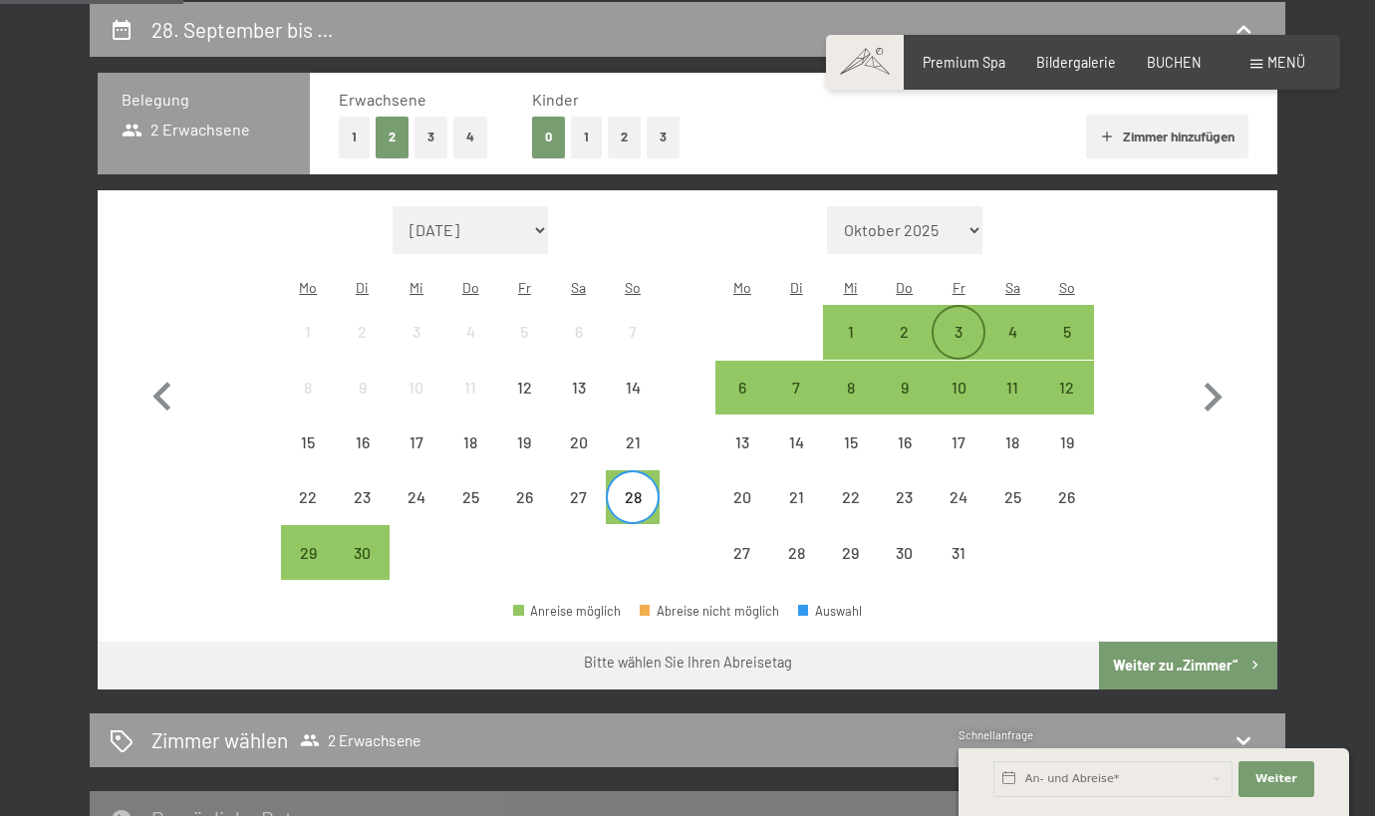
click at [974, 324] on div "3" at bounding box center [959, 349] width 50 height 50
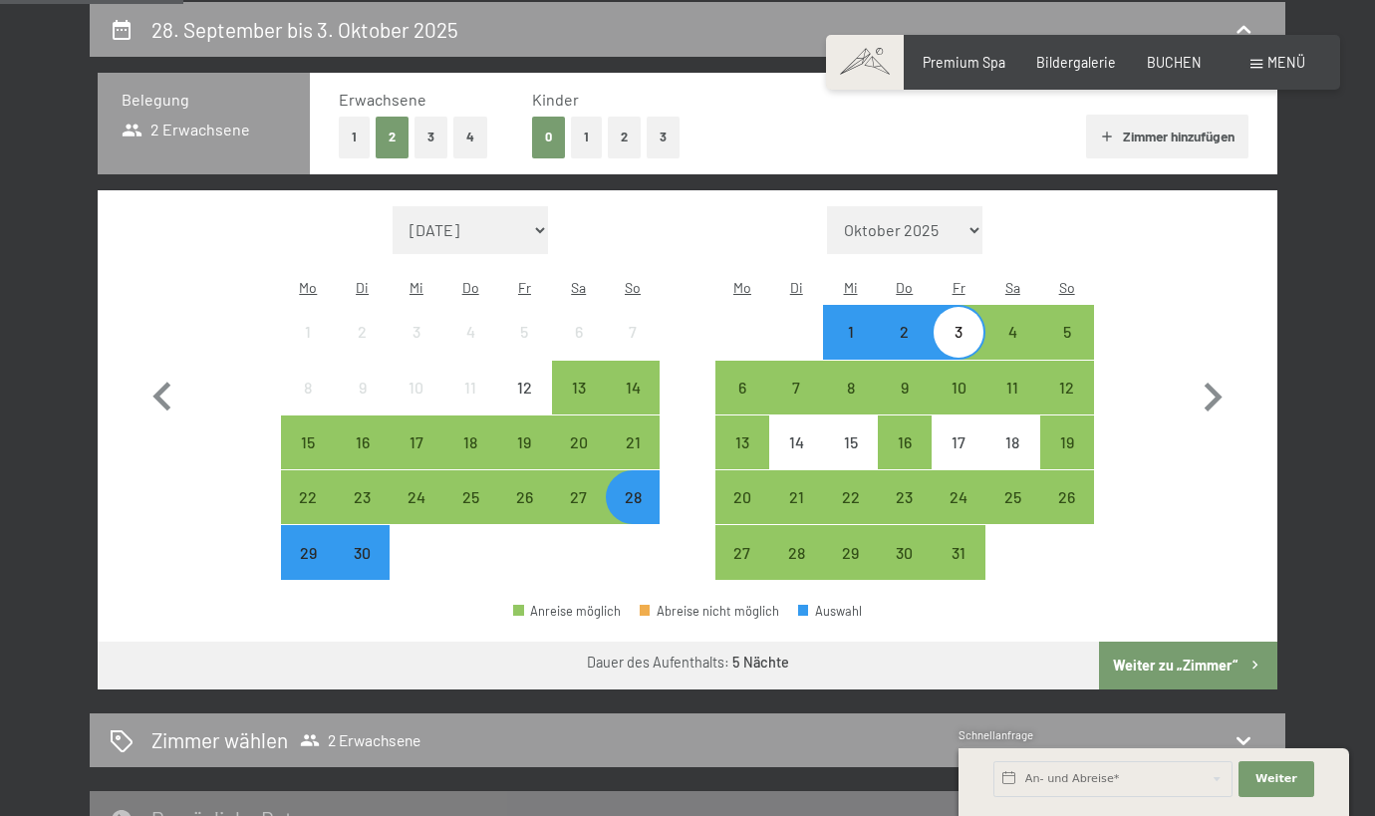
click at [643, 471] on span "Einwilligung Marketing*" at bounding box center [576, 465] width 164 height 20
click at [484, 471] on input "Einwilligung Marketing*" at bounding box center [474, 465] width 20 height 20
click at [1017, 324] on div "4" at bounding box center [1012, 349] width 50 height 50
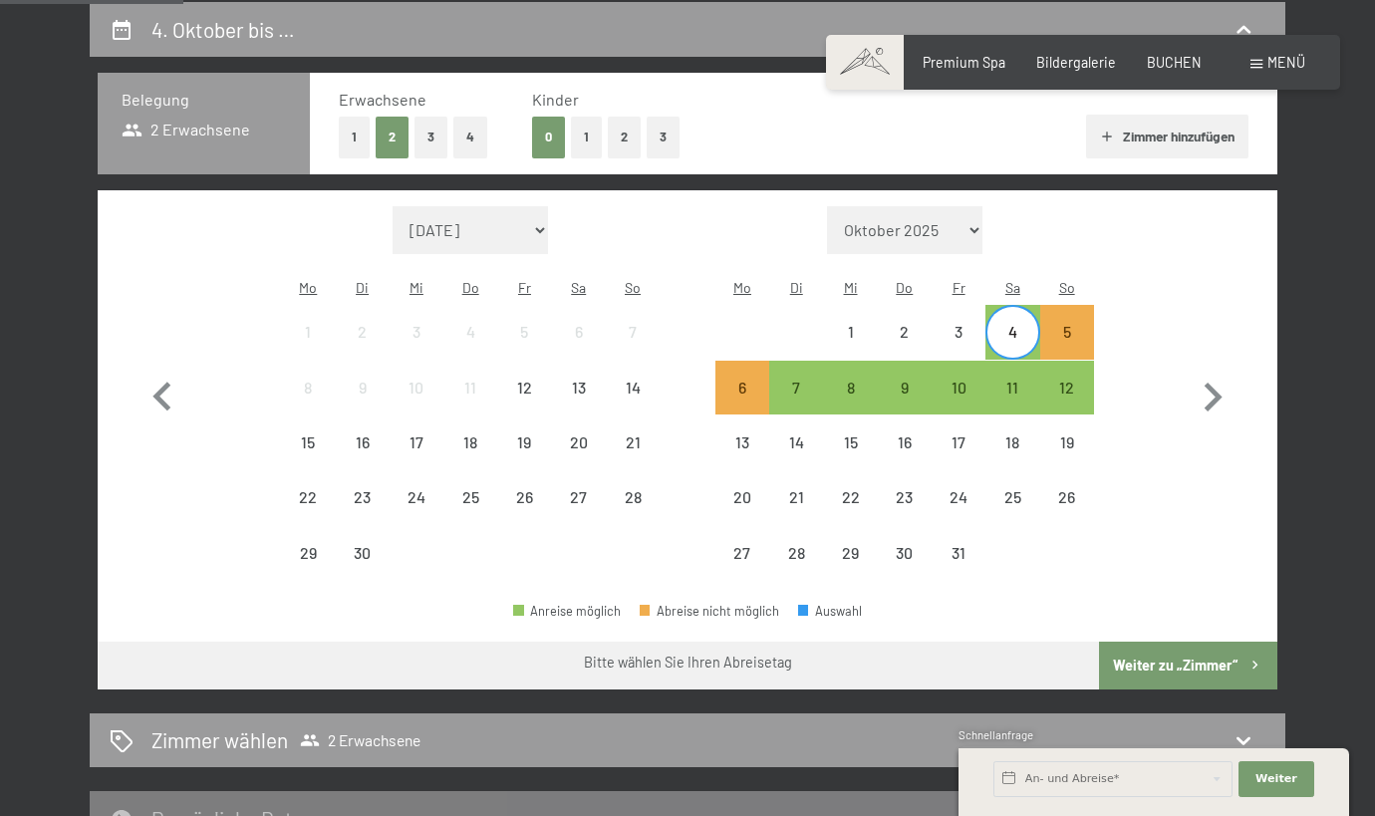
click at [643, 468] on span "Einwilligung Marketing*" at bounding box center [576, 465] width 164 height 20
click at [484, 468] on input "Einwilligung Marketing*" at bounding box center [474, 465] width 20 height 20
click at [1001, 324] on div "4" at bounding box center [1012, 349] width 50 height 50
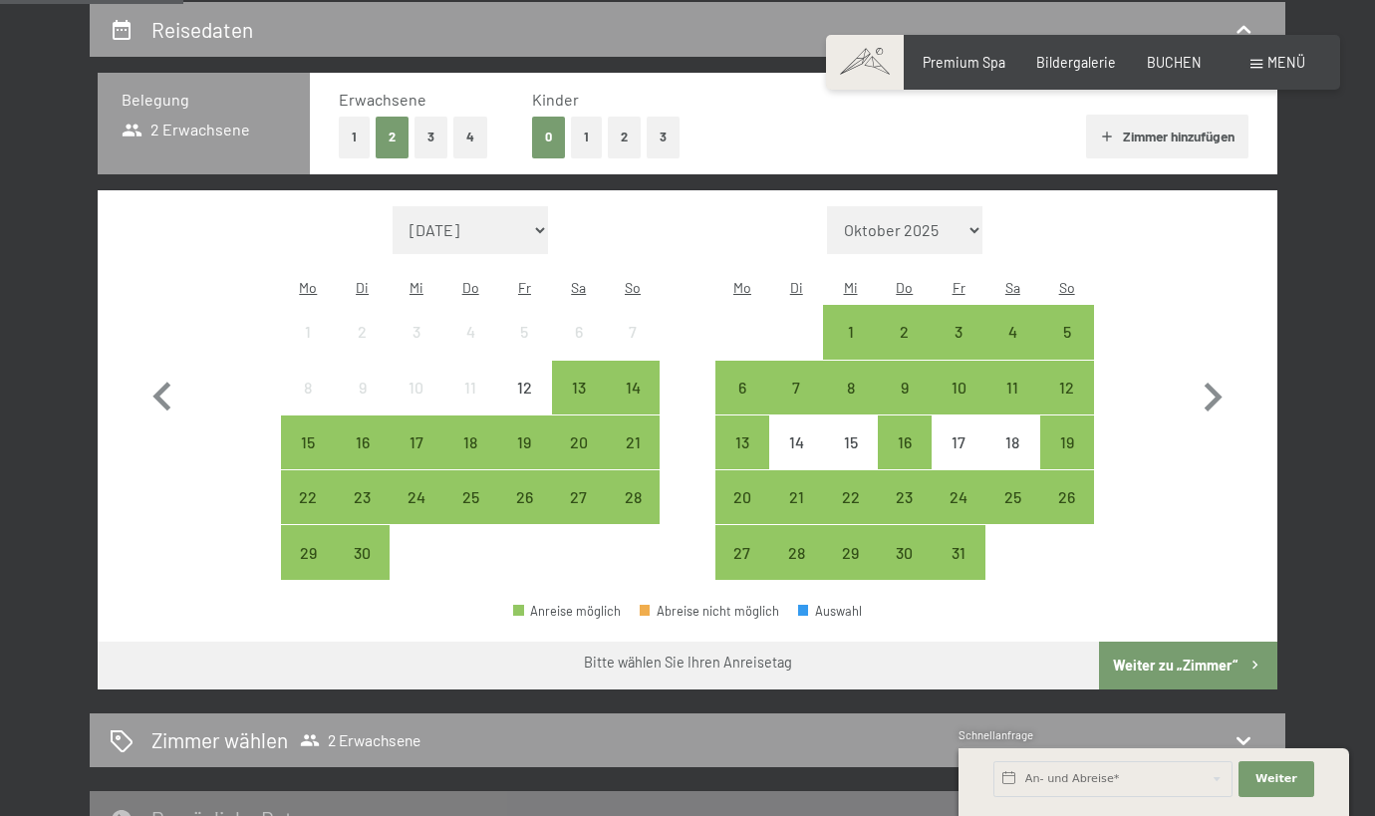
click at [637, 468] on span "Einwilligung Marketing*" at bounding box center [576, 465] width 164 height 20
click at [484, 468] on input "Einwilligung Marketing*" at bounding box center [474, 465] width 20 height 20
click at [571, 489] on div "27" at bounding box center [579, 514] width 50 height 50
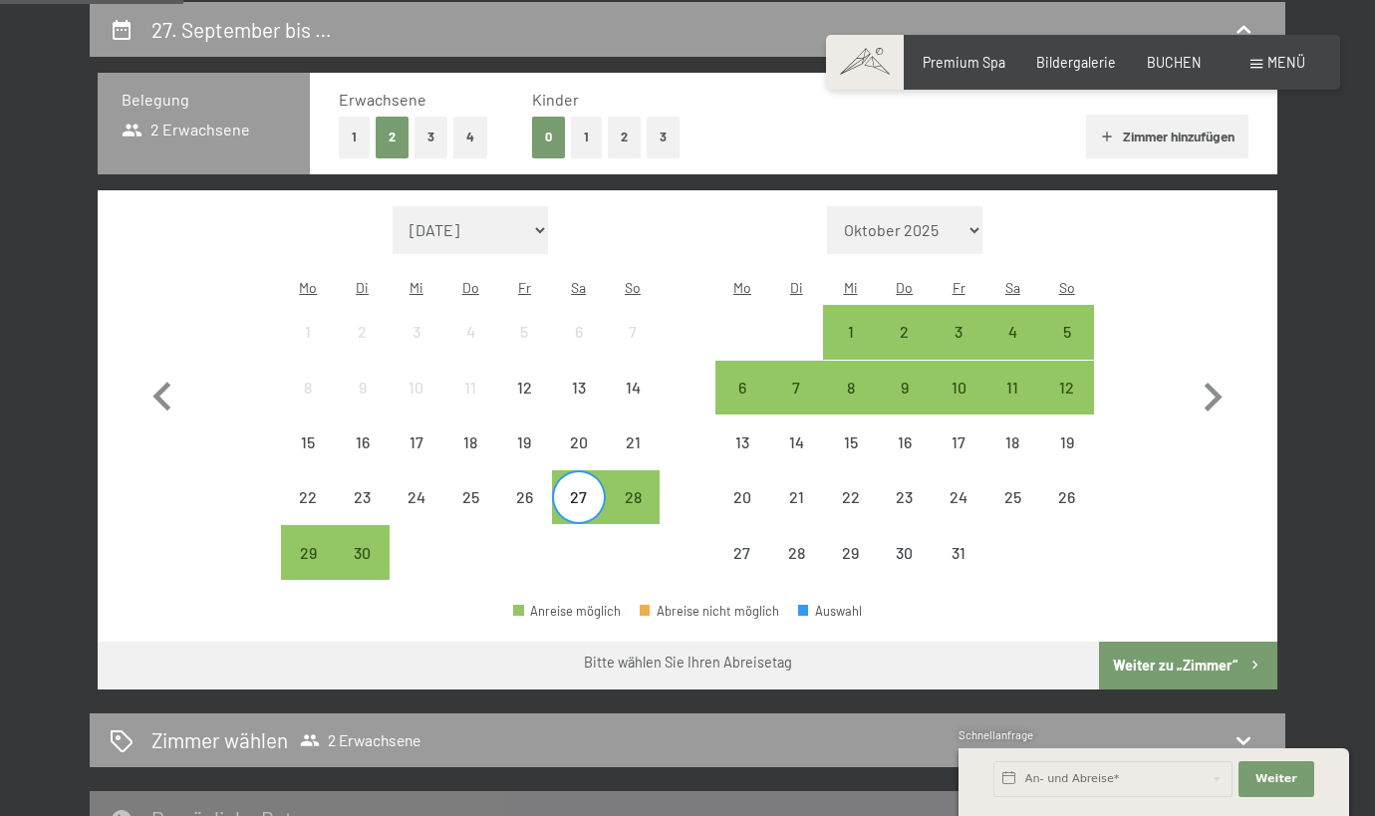
click at [627, 471] on span "Einwilligung Marketing*" at bounding box center [576, 465] width 164 height 20
click at [484, 471] on input "Einwilligung Marketing*" at bounding box center [474, 465] width 20 height 20
checkbox input "false"
click at [633, 489] on div "28" at bounding box center [633, 514] width 50 height 50
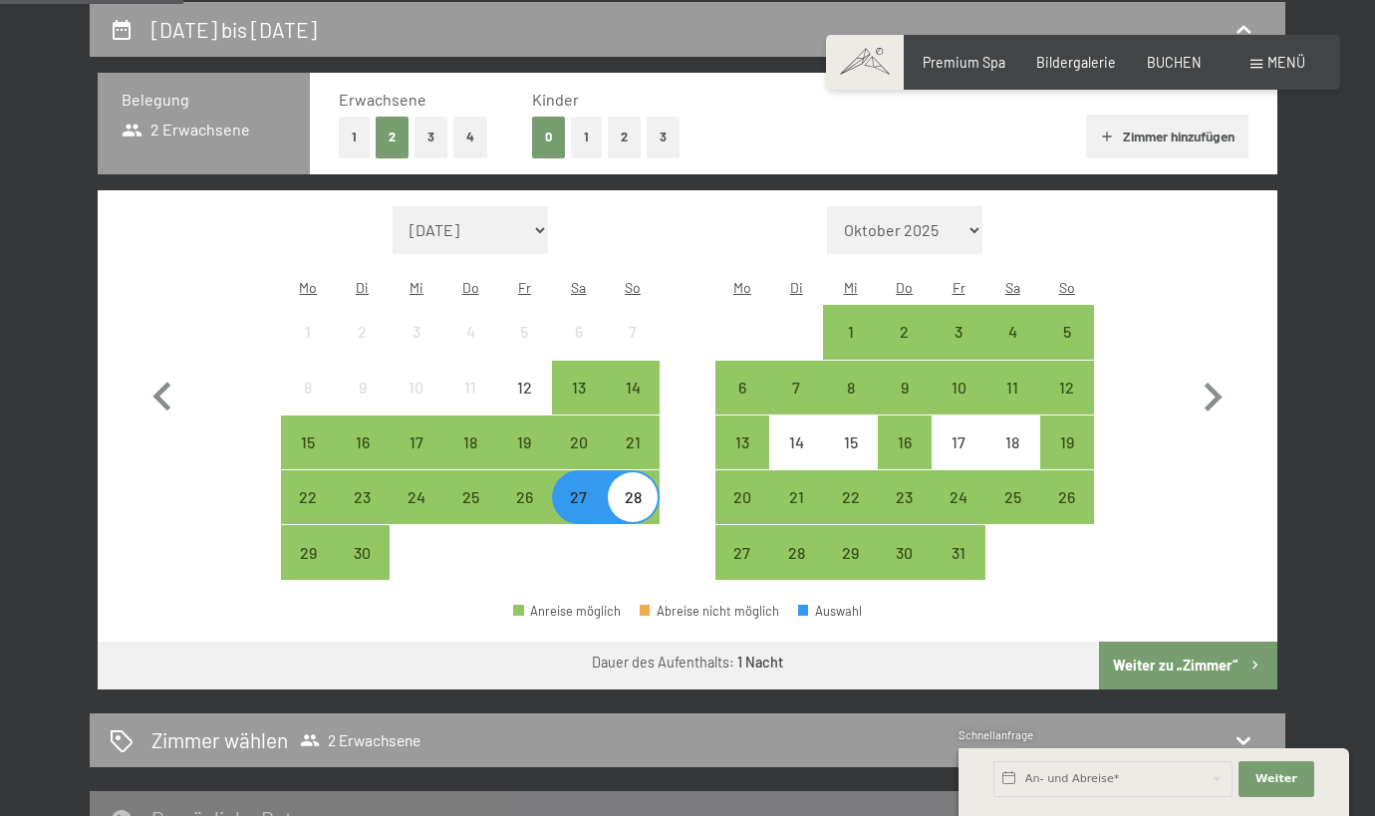
click at [633, 489] on div "28" at bounding box center [633, 514] width 50 height 50
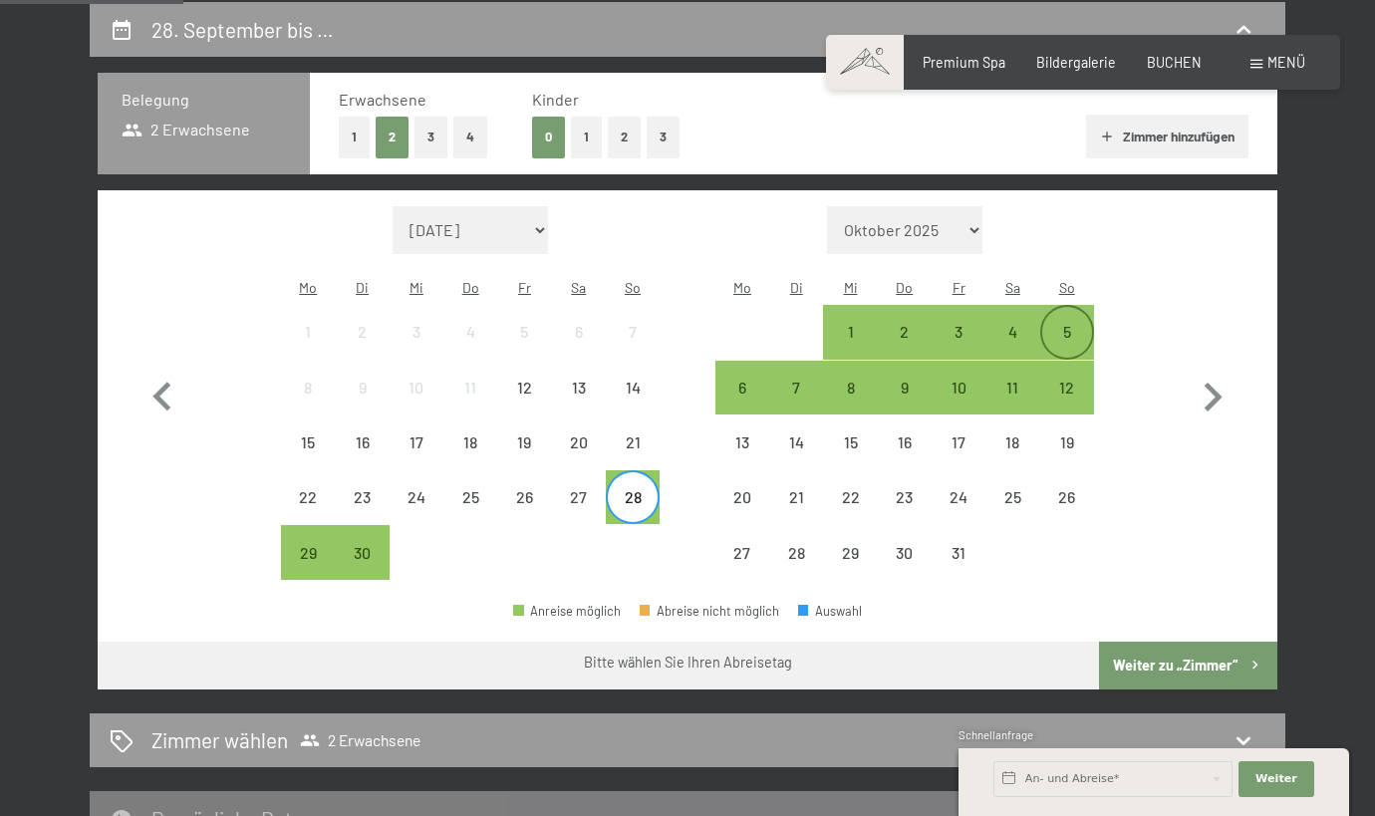
click at [1054, 324] on div "5" at bounding box center [1067, 349] width 50 height 50
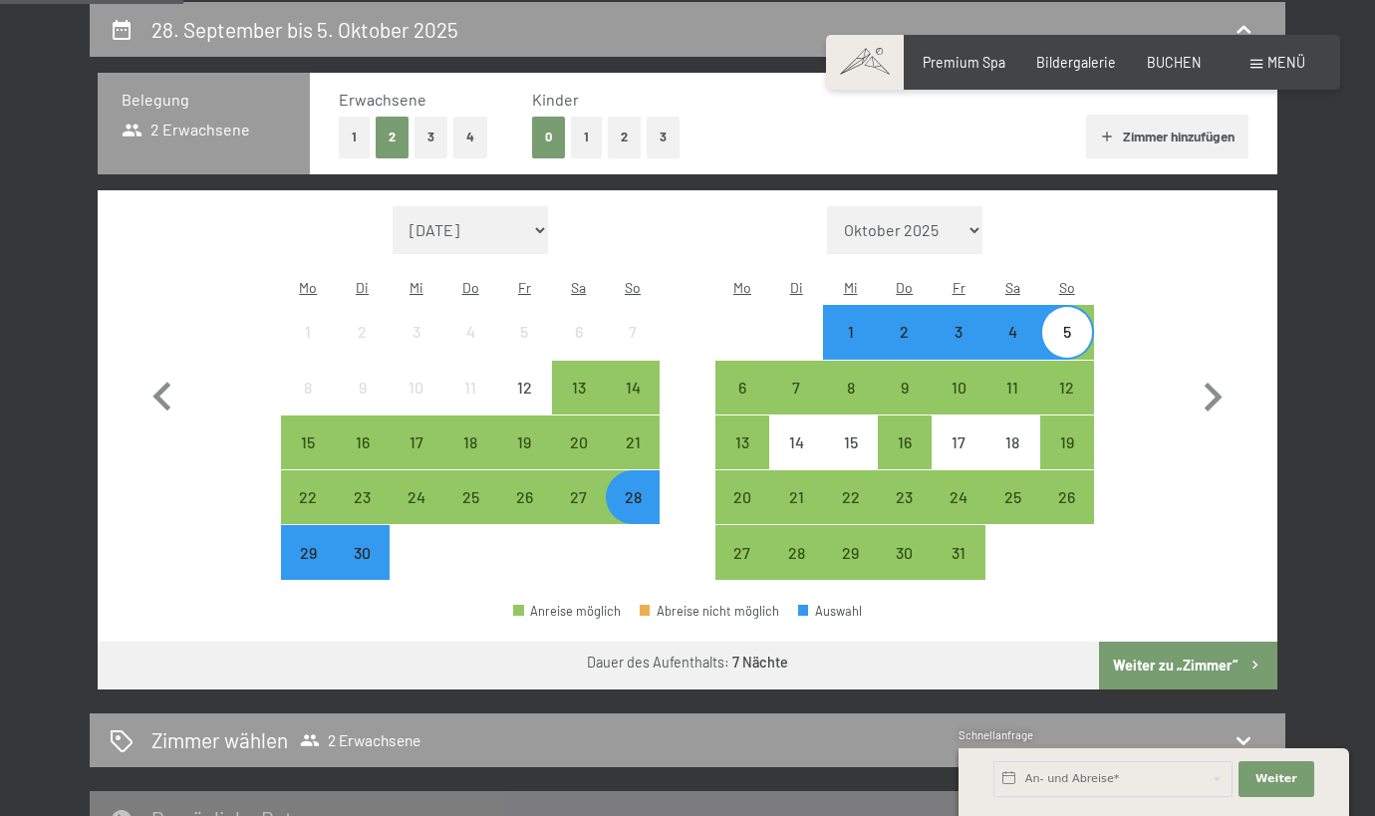
click at [1134, 642] on button "Weiter zu „Zimmer“" at bounding box center [1188, 666] width 178 height 48
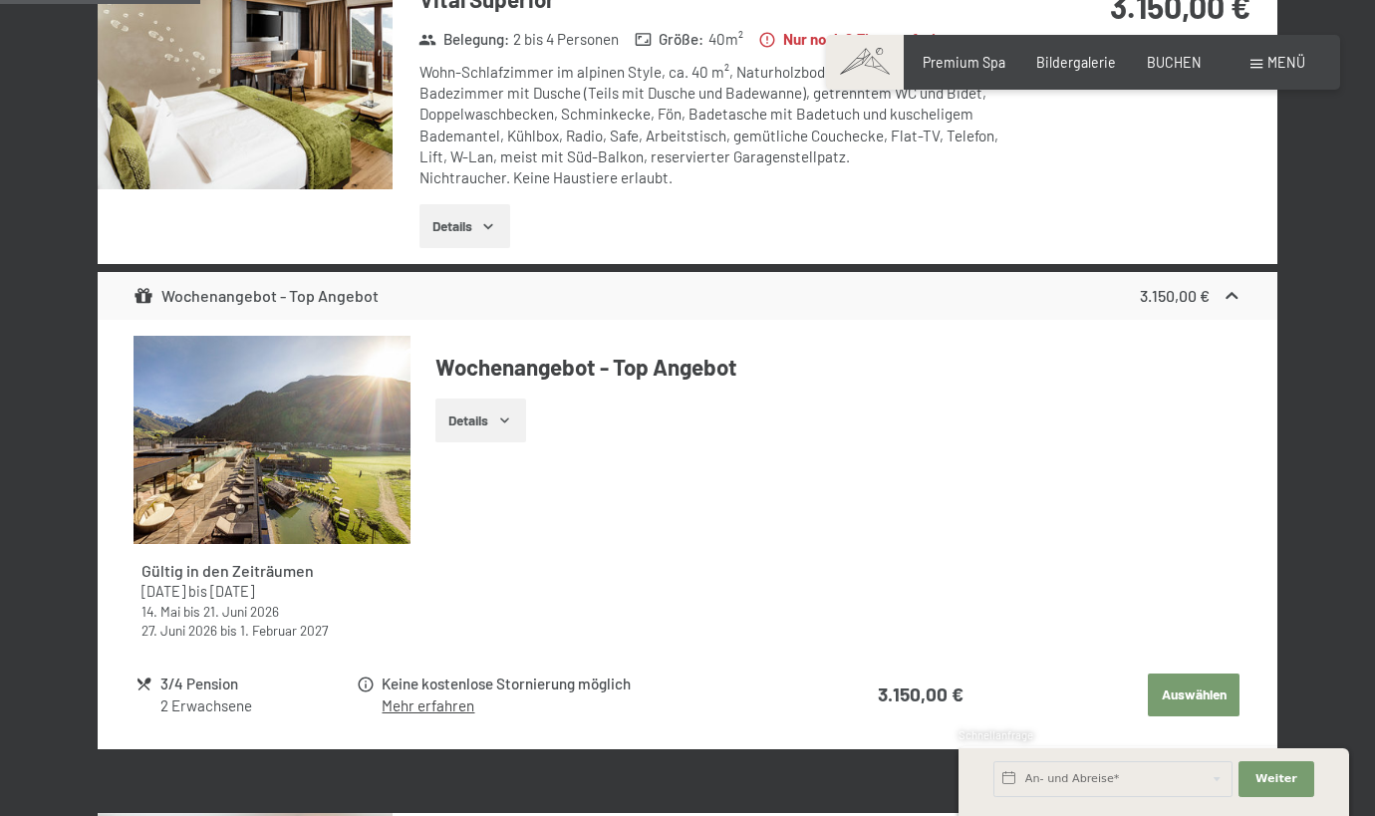
scroll to position [709, 0]
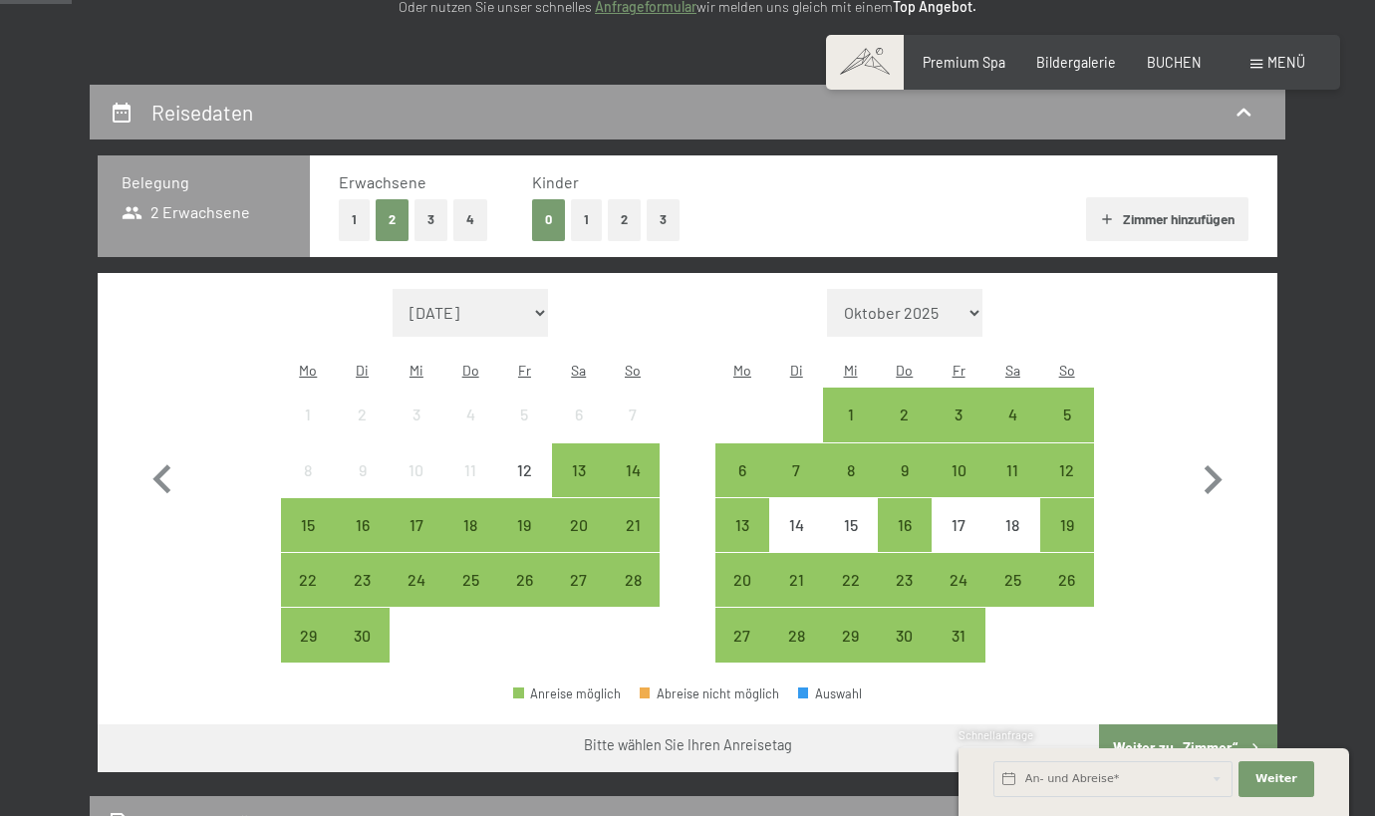
scroll to position [347, 0]
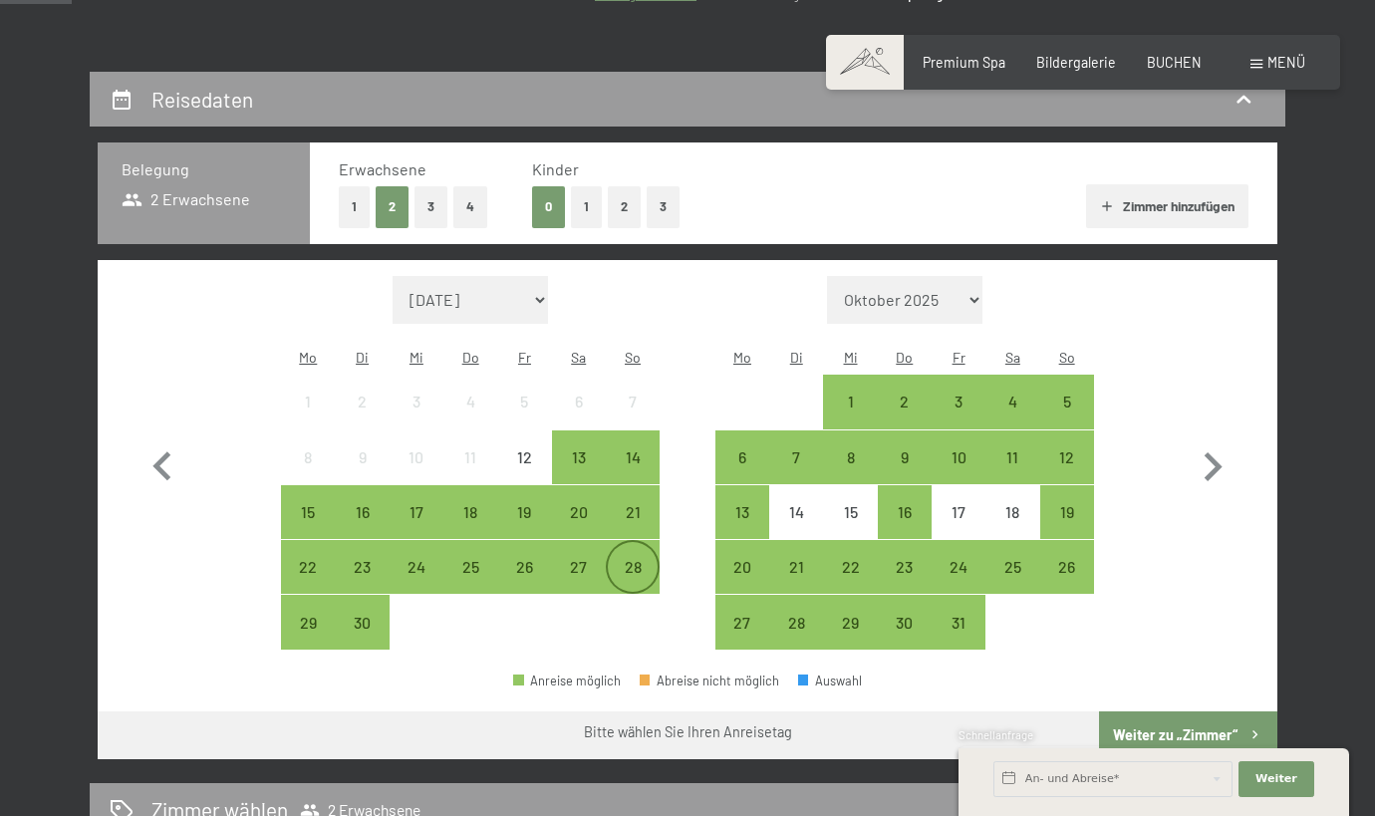
click at [621, 559] on div "28" at bounding box center [633, 584] width 50 height 50
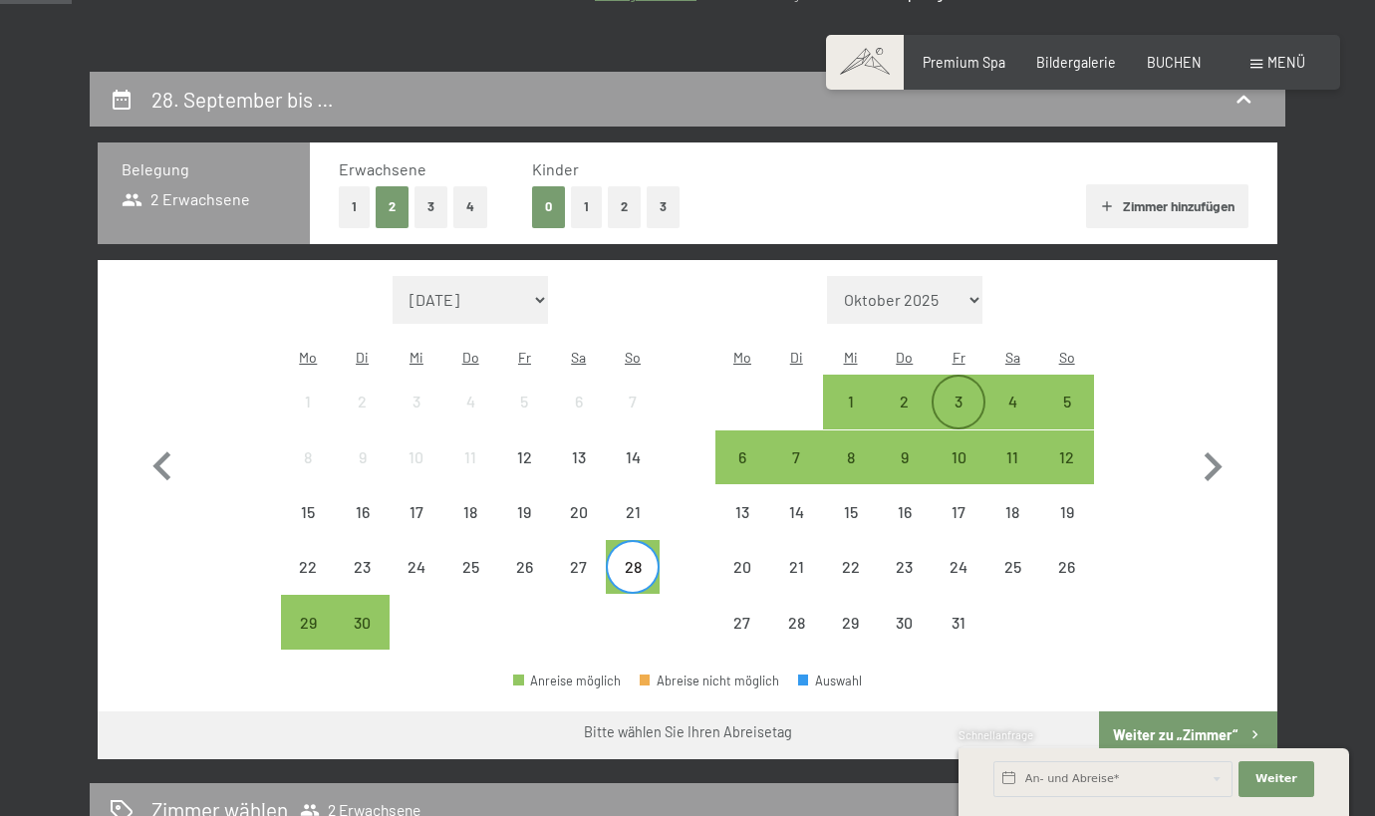
click at [964, 394] on div "3" at bounding box center [959, 419] width 50 height 50
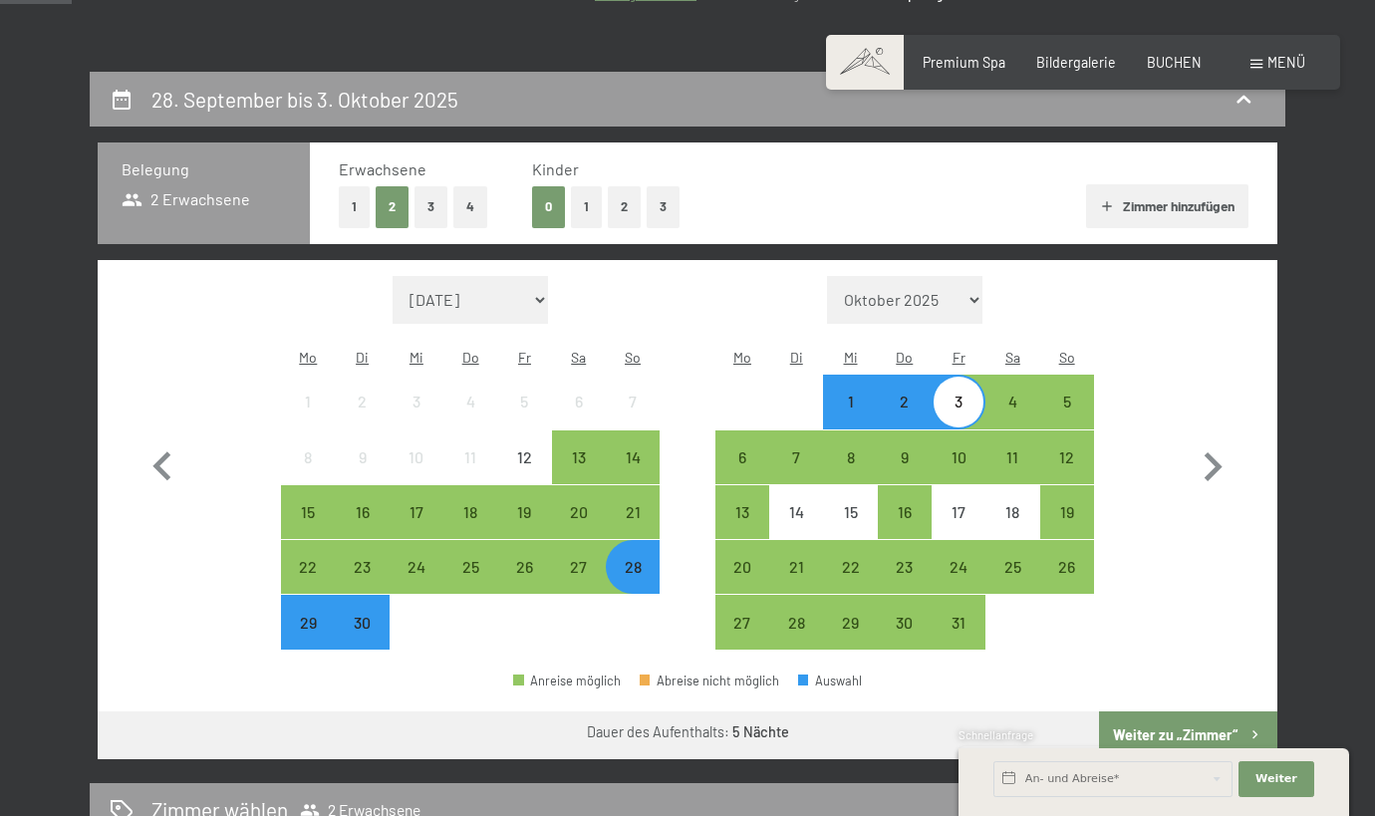
click at [1181, 711] on button "Weiter zu „Zimmer“" at bounding box center [1188, 735] width 178 height 48
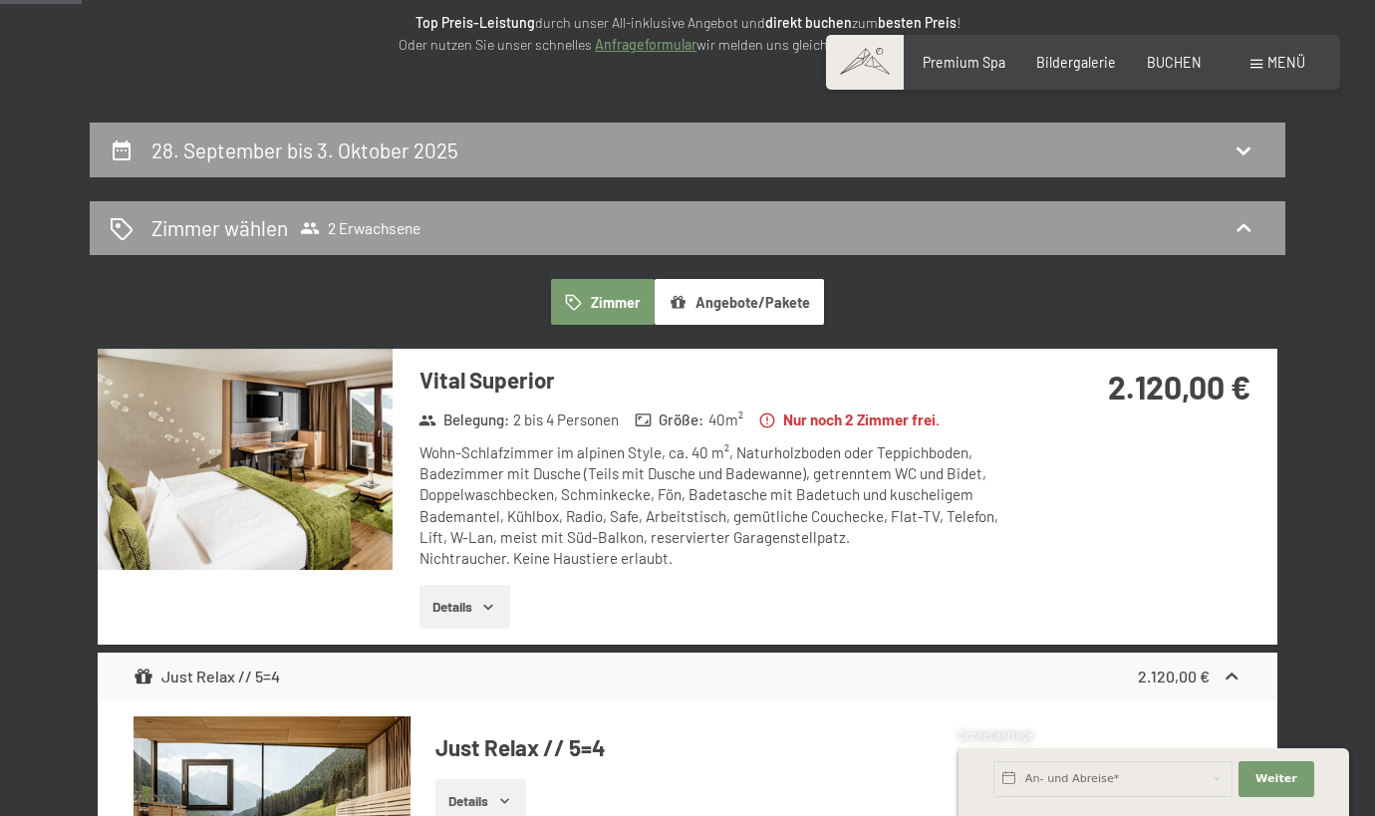
scroll to position [291, 0]
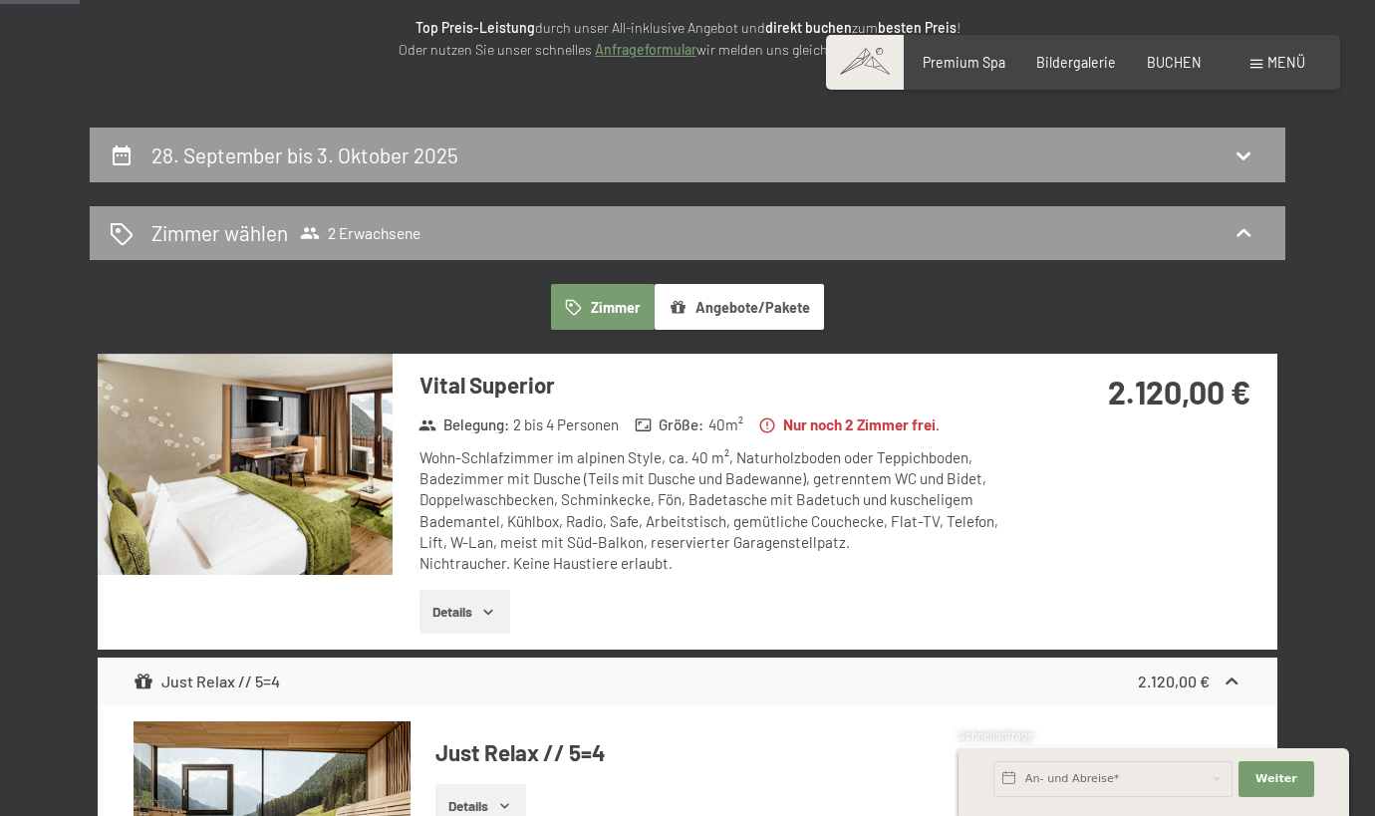
click at [474, 605] on button "Details" at bounding box center [465, 612] width 91 height 44
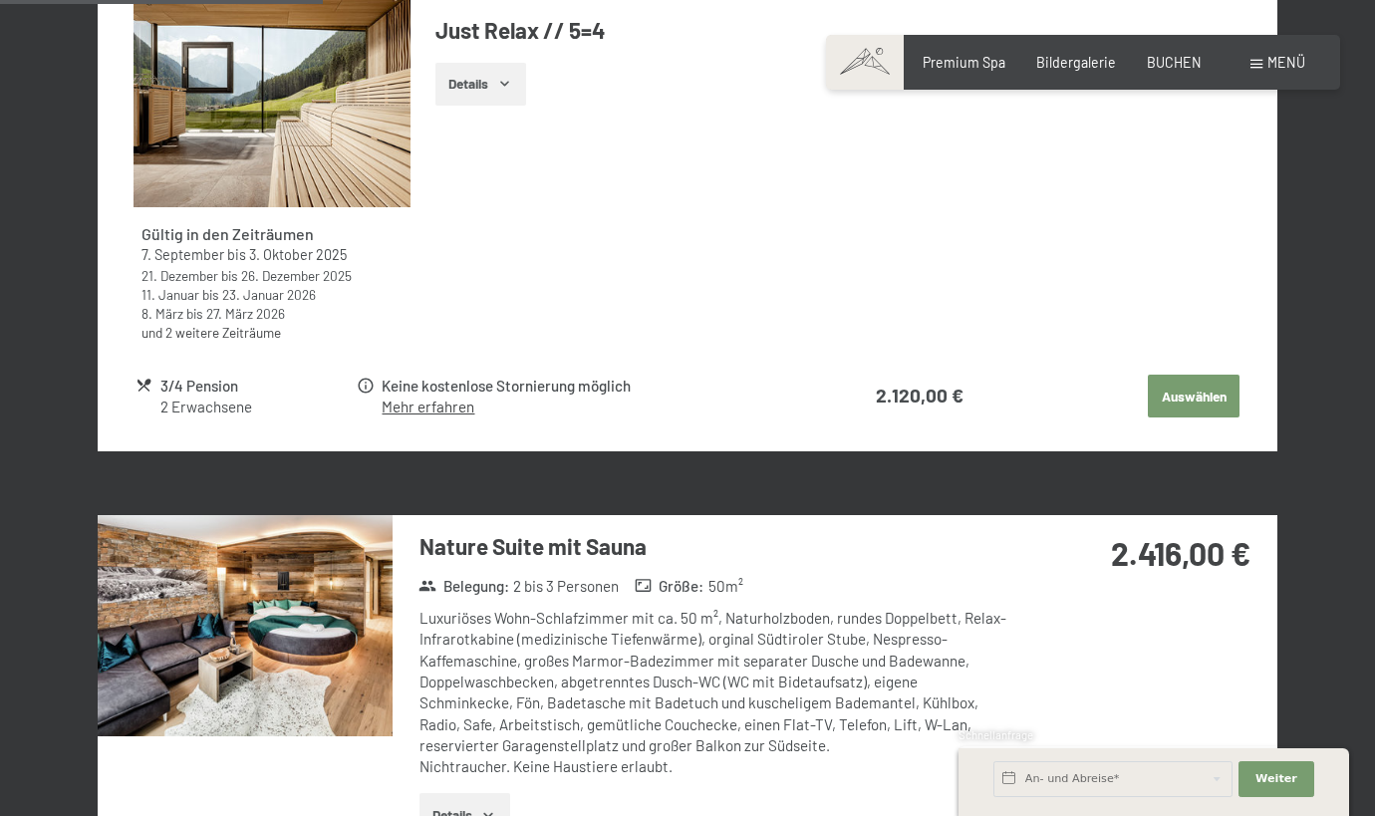
scroll to position [1275, 0]
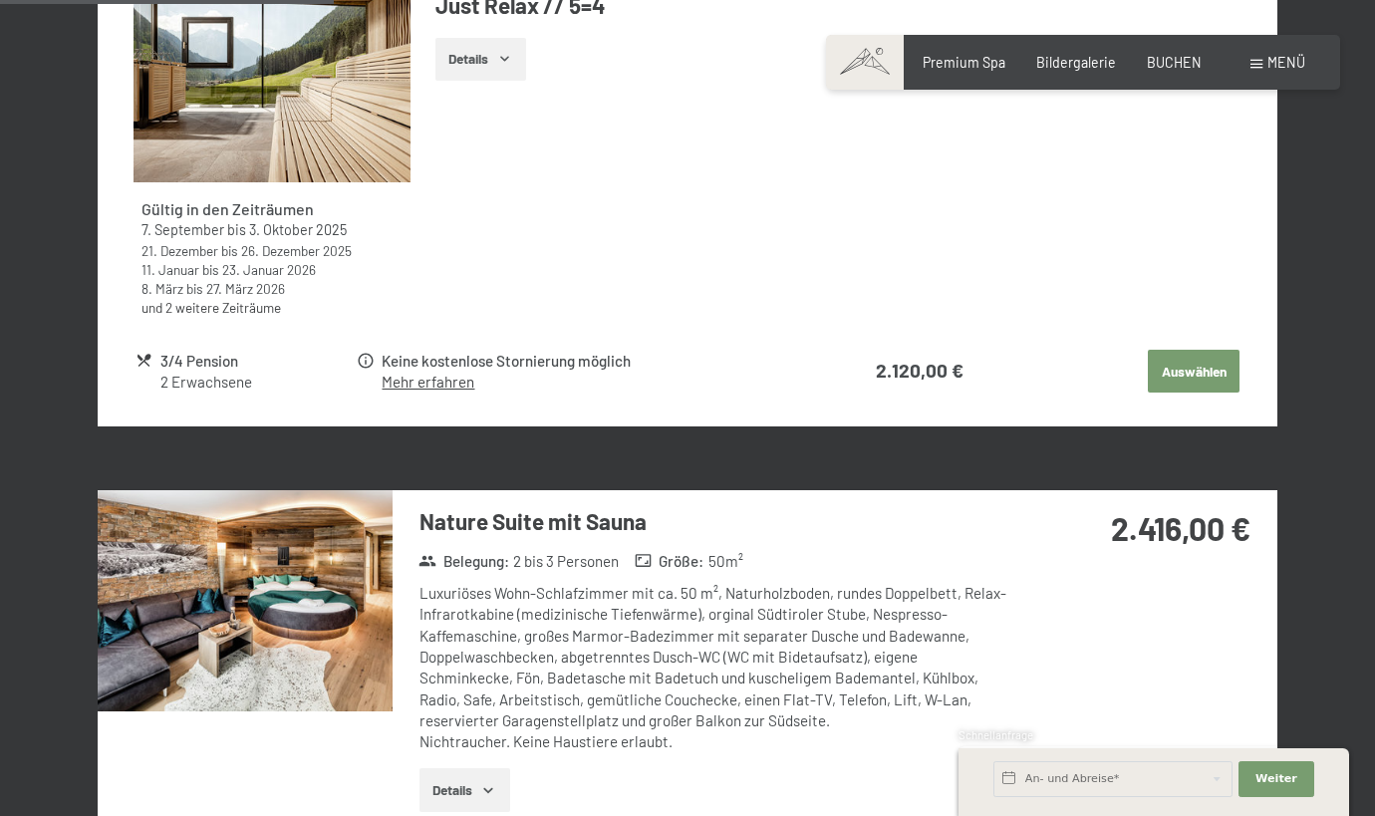
click at [433, 380] on link "Mehr erfahren" at bounding box center [428, 382] width 93 height 18
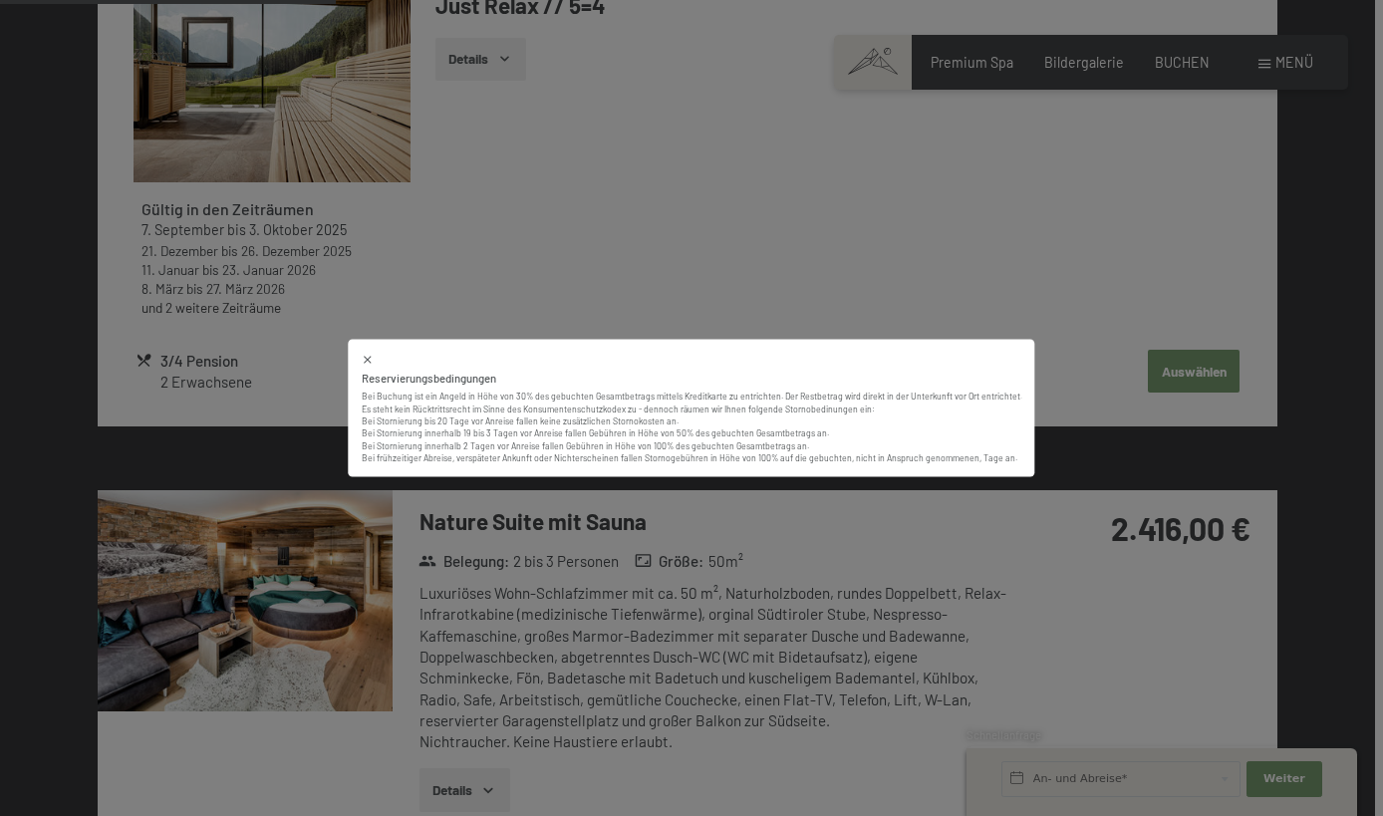
click at [544, 209] on div "Reservierungsbedingungen Bei Buchung ist ein Angeld in Höhe von 30% des gebucht…" at bounding box center [691, 408] width 1383 height 816
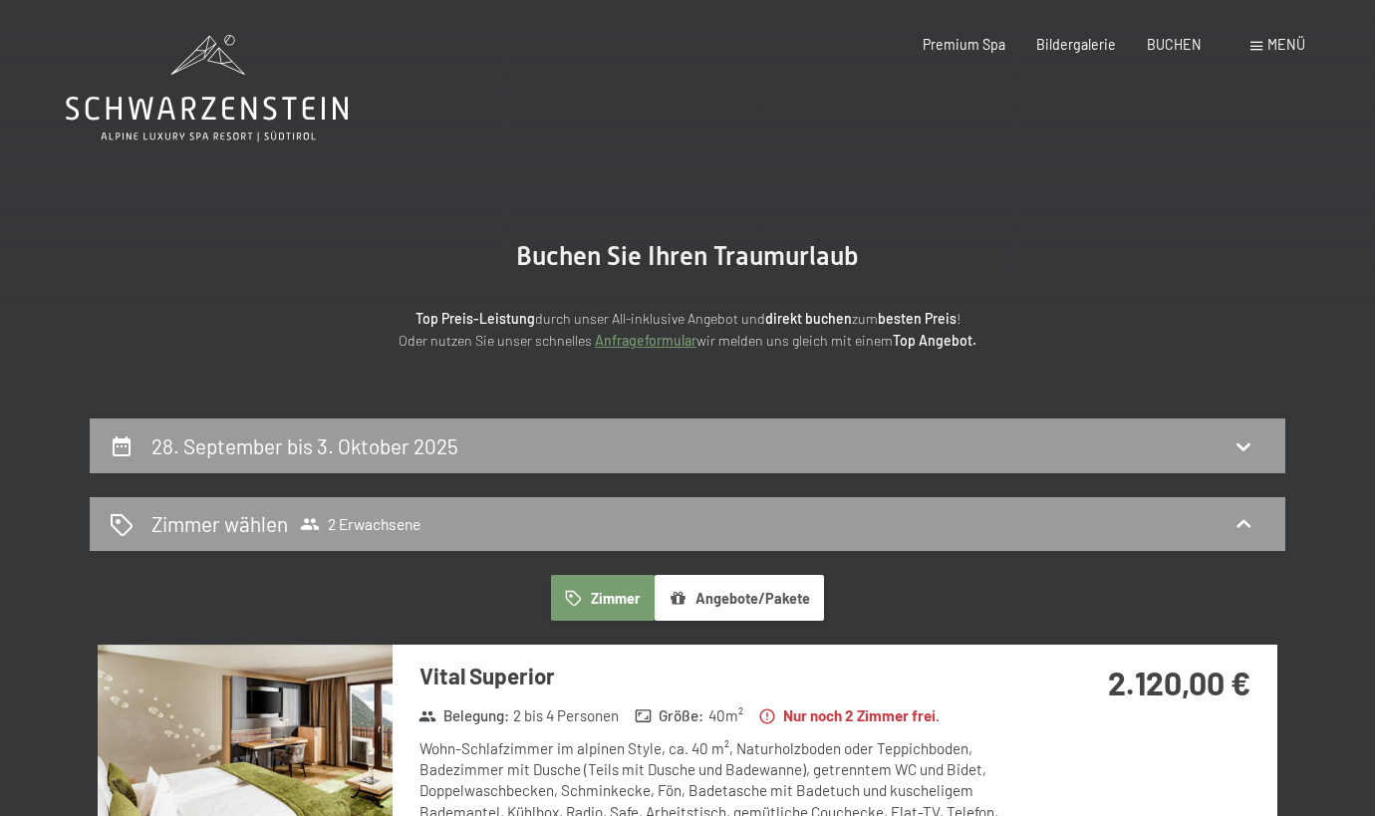
scroll to position [0, 0]
click at [191, 88] on icon at bounding box center [207, 88] width 282 height 107
